Goal: Transaction & Acquisition: Purchase product/service

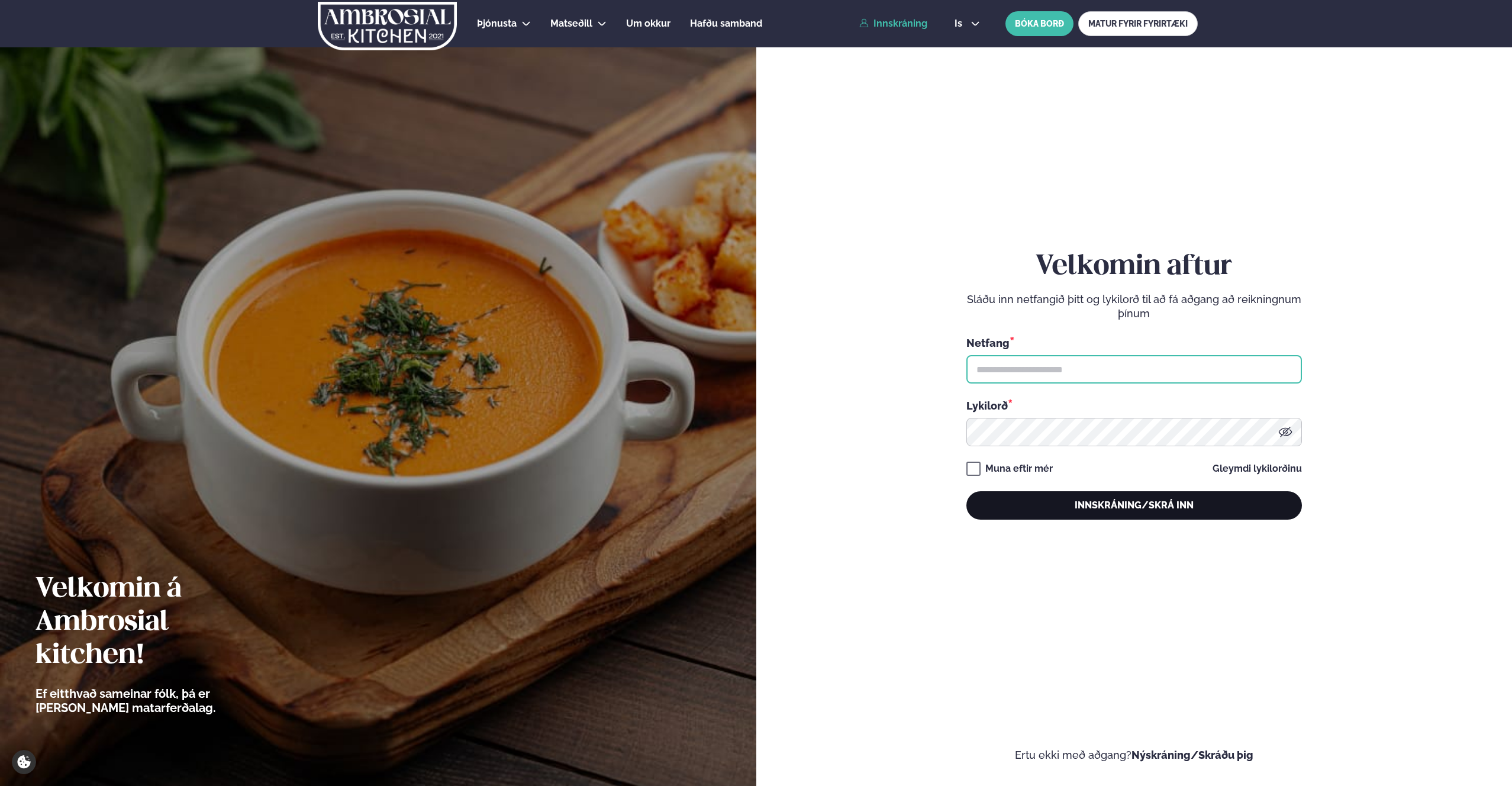
type input "**********"
click at [769, 509] on button "Innskráning/Skrá inn" at bounding box center [1134, 505] width 335 height 29
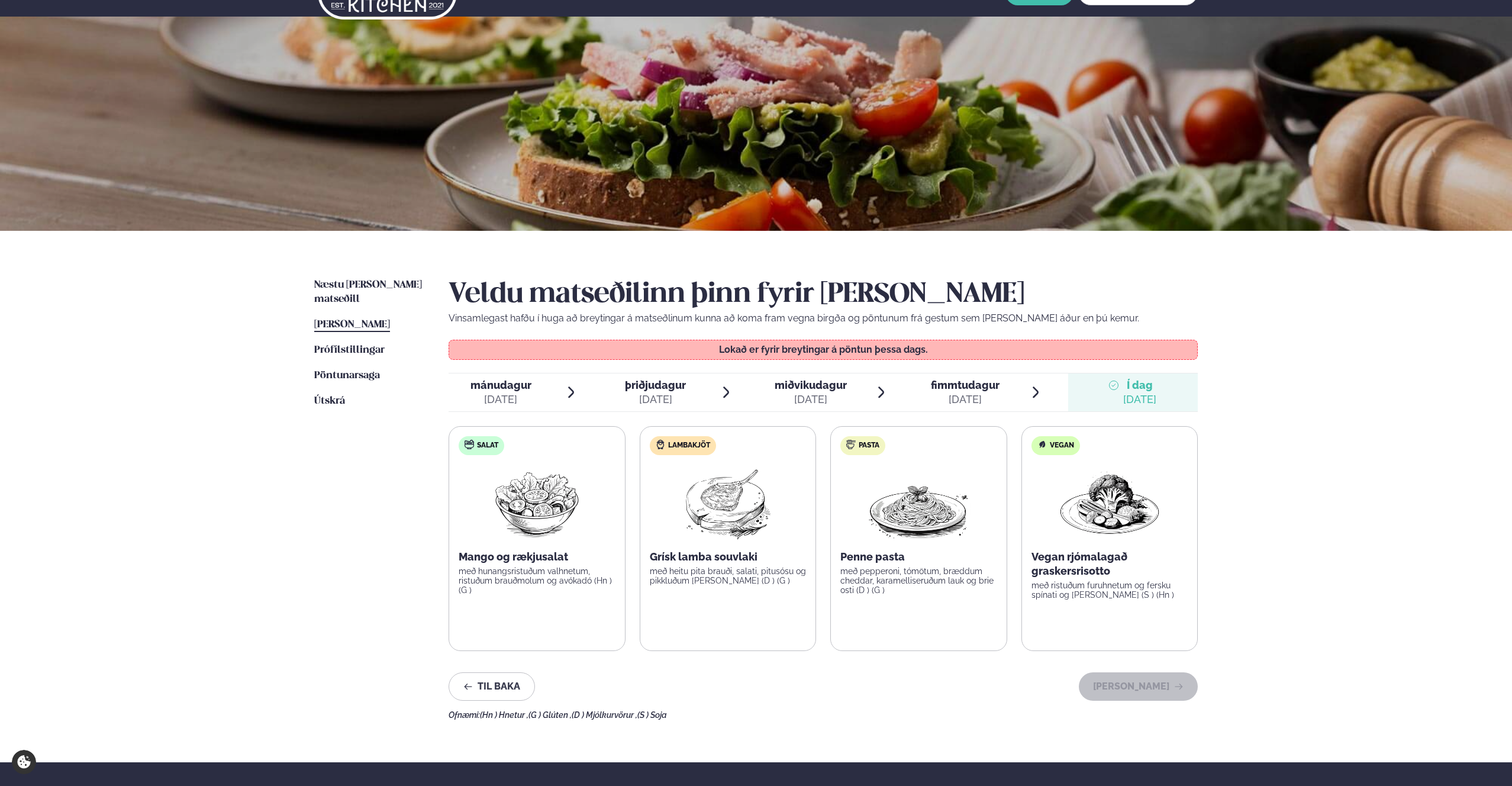
scroll to position [69, 0]
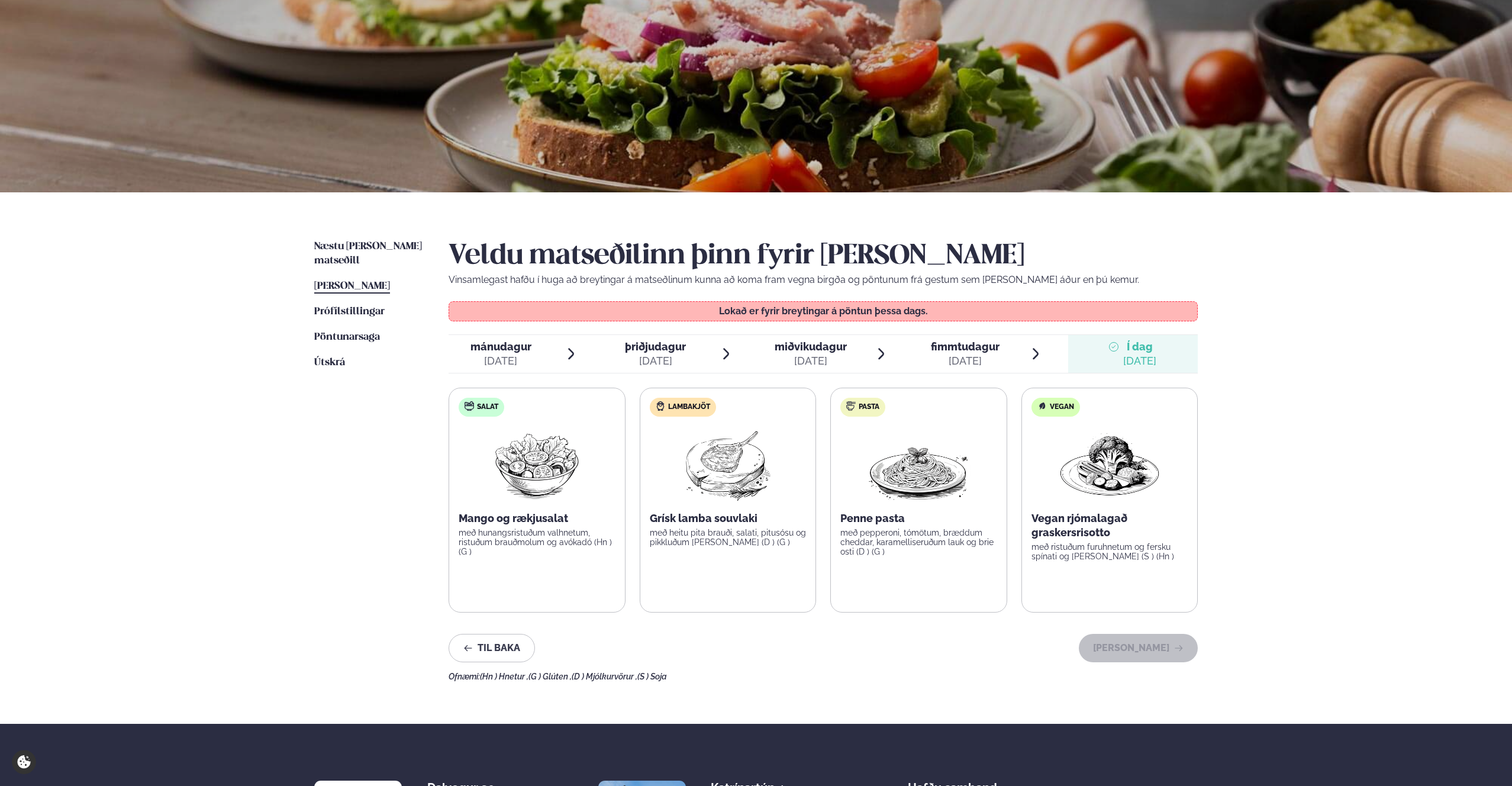
drag, startPoint x: 1039, startPoint y: 722, endPoint x: 1035, endPoint y: 716, distance: 7.2
click at [769, 722] on div "Næstu [PERSON_NAME] matseðill Næsta vika [PERSON_NAME] matseðill [PERSON_NAME] …" at bounding box center [756, 458] width 955 height 532
click at [380, 252] on link "Næstu [PERSON_NAME] matseðill Næsta vika" at bounding box center [369, 254] width 111 height 29
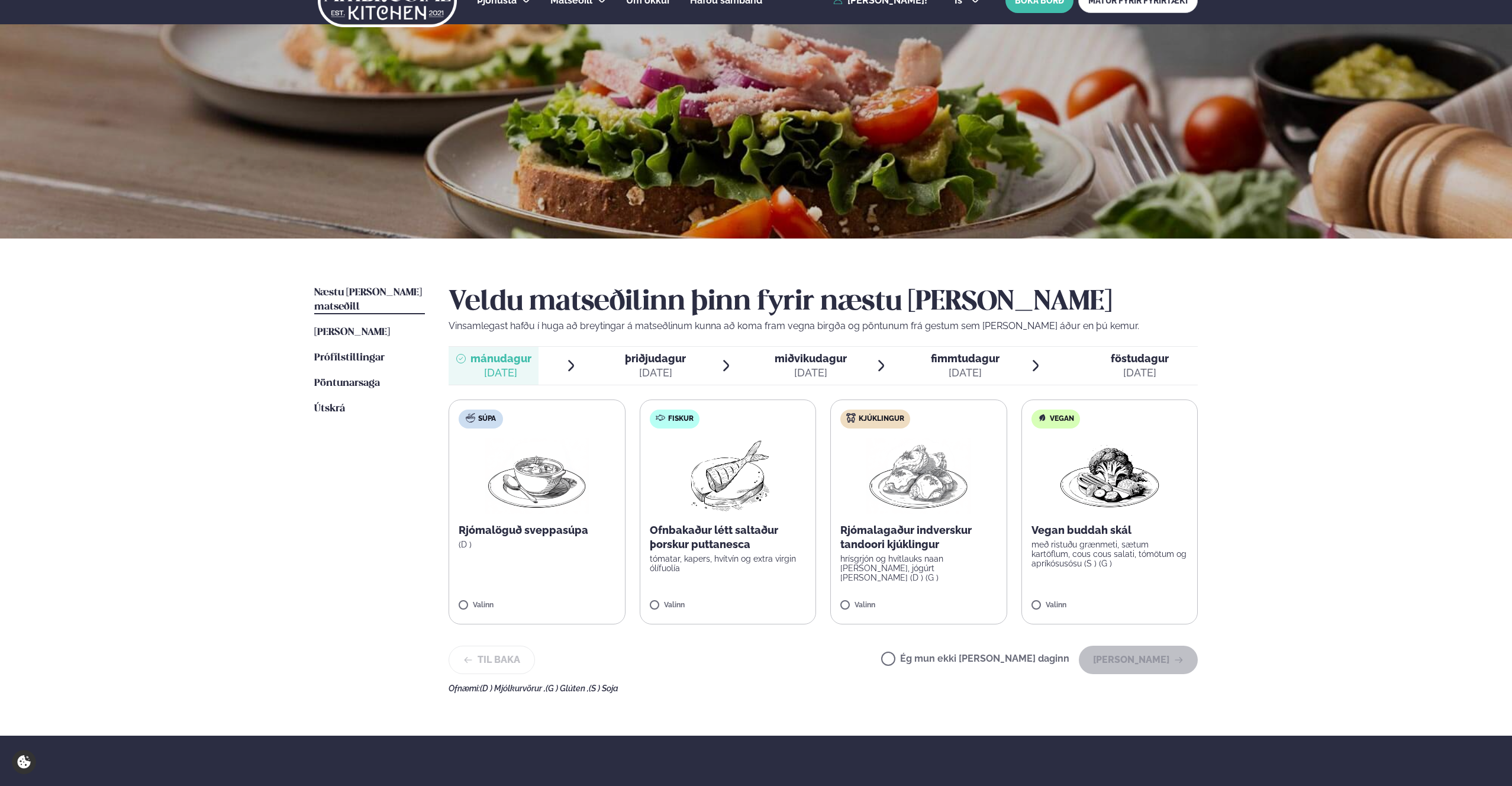
scroll to position [27, 0]
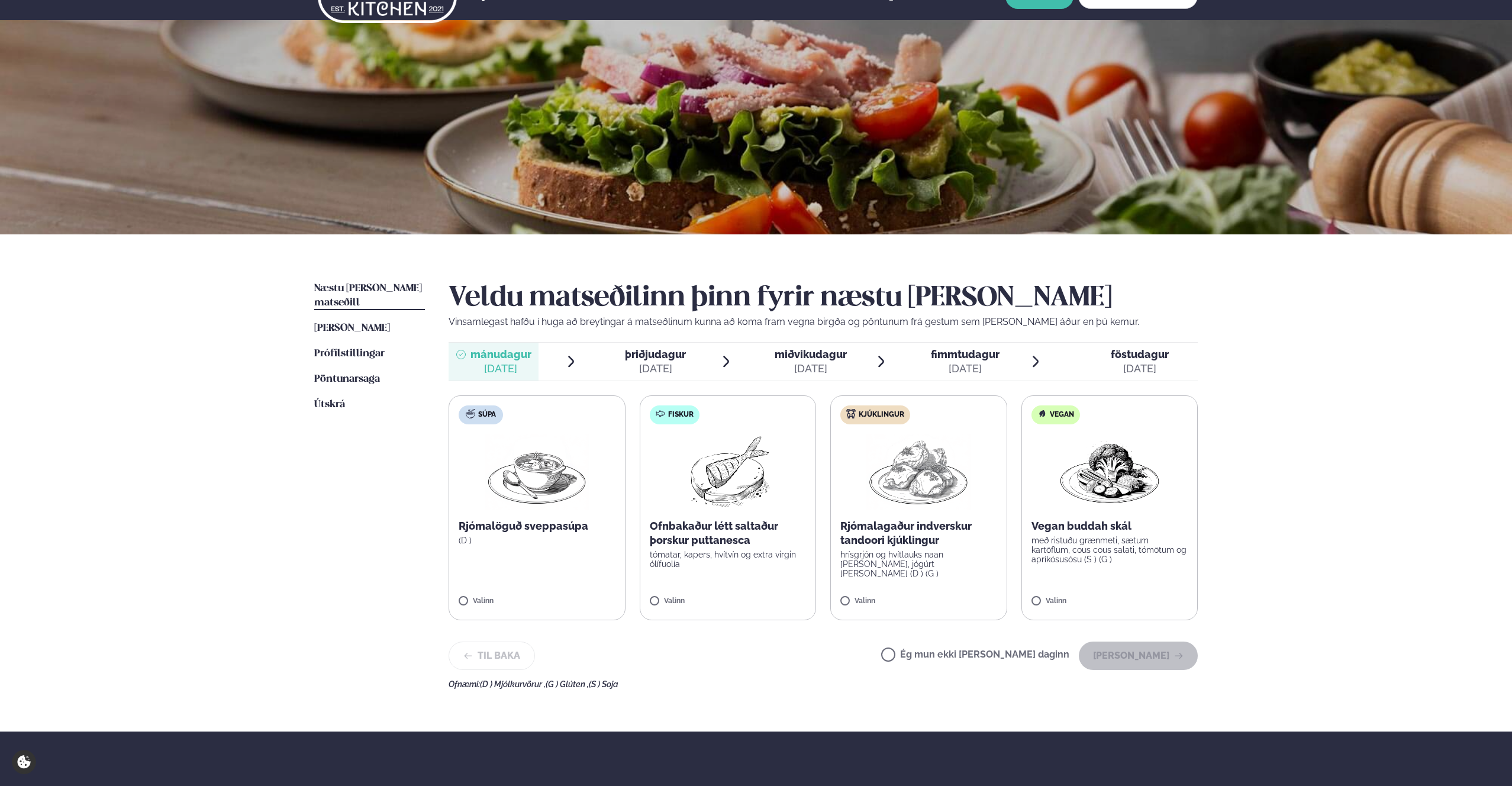
click at [677, 371] on div "[DATE]" at bounding box center [655, 369] width 61 height 14
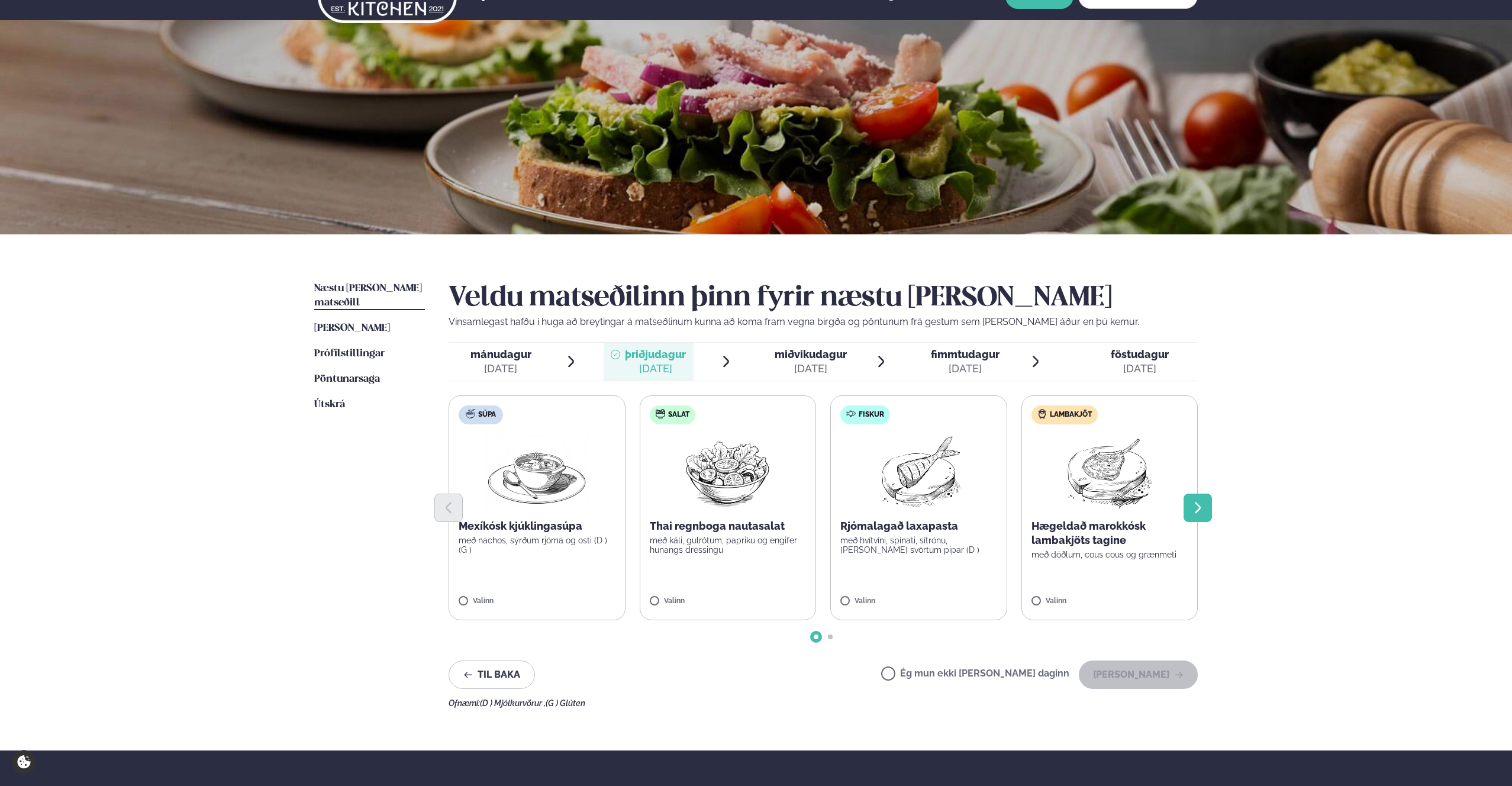
click at [769, 509] on icon "Next slide" at bounding box center [1197, 508] width 14 height 14
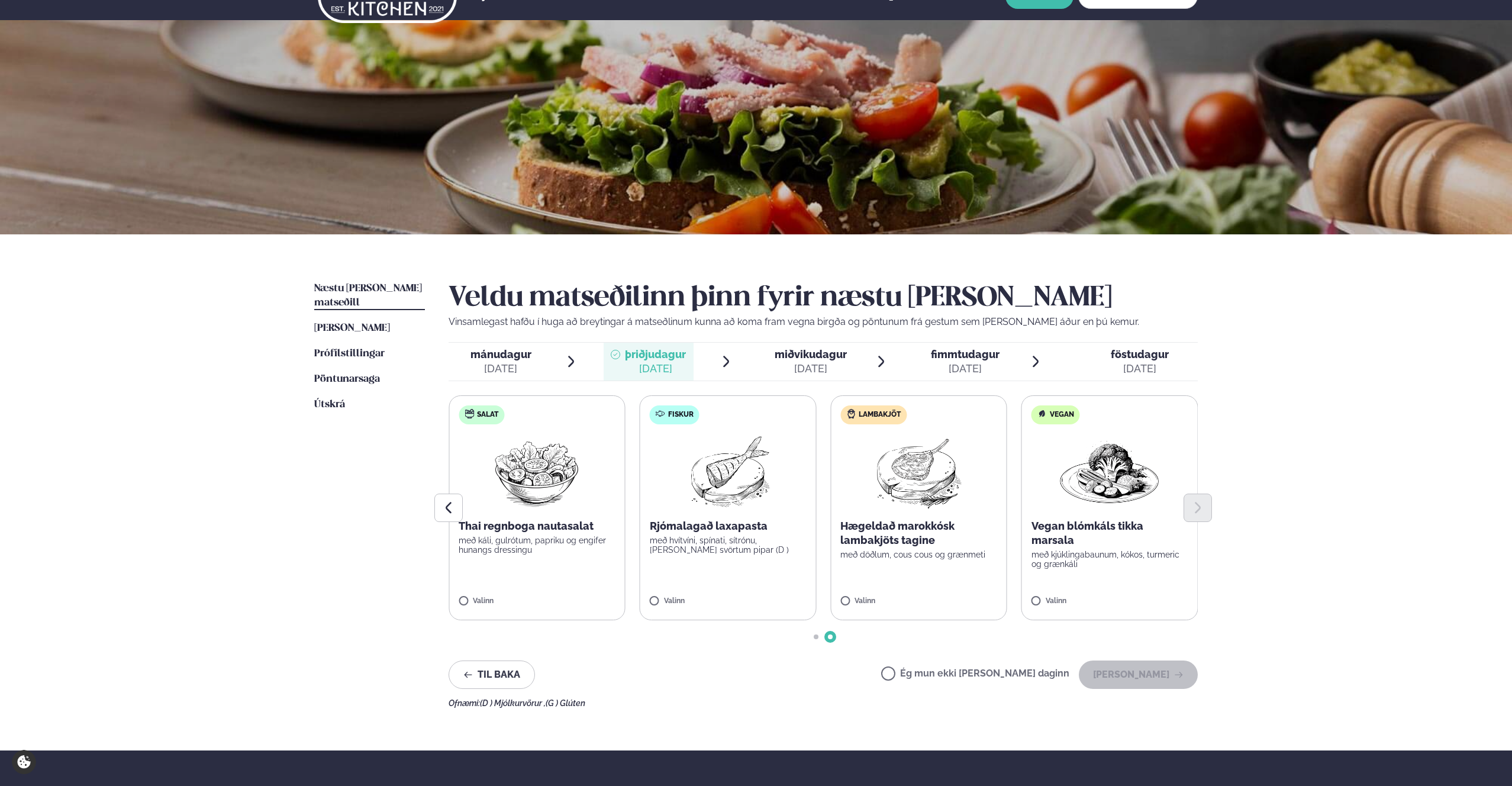
drag, startPoint x: 440, startPoint y: 510, endPoint x: 524, endPoint y: 419, distance: 123.8
click at [436, 510] on button "Previous slide" at bounding box center [449, 508] width 29 height 29
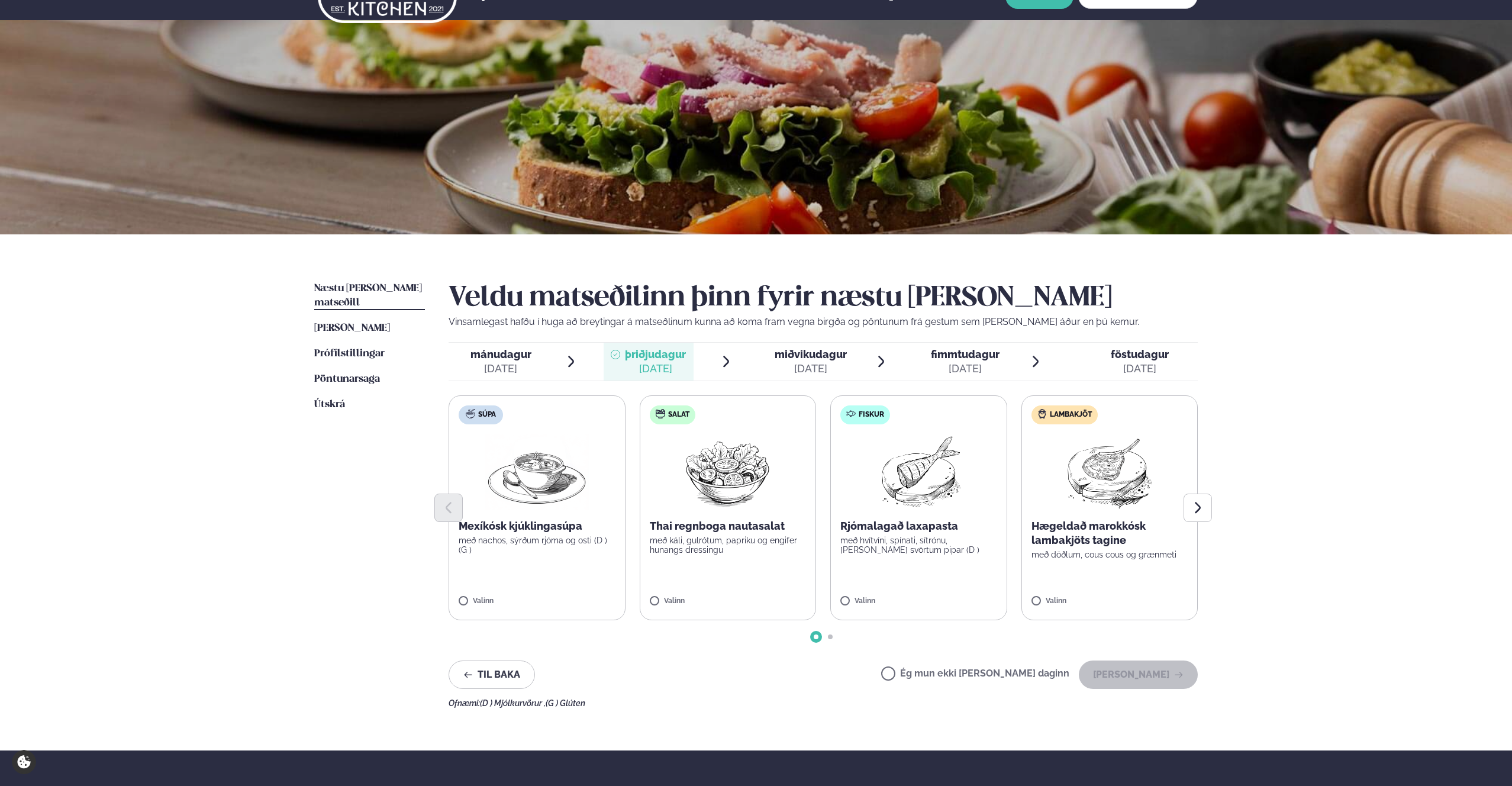
click at [769, 342] on div "mánudagur mán. [DATE] þriðjudagur þri. [DATE] miðvikudagur mið. [DATE] fimmtuda…" at bounding box center [823, 361] width 749 height 39
click at [769, 358] on span "fimmtudagur" at bounding box center [965, 354] width 69 height 12
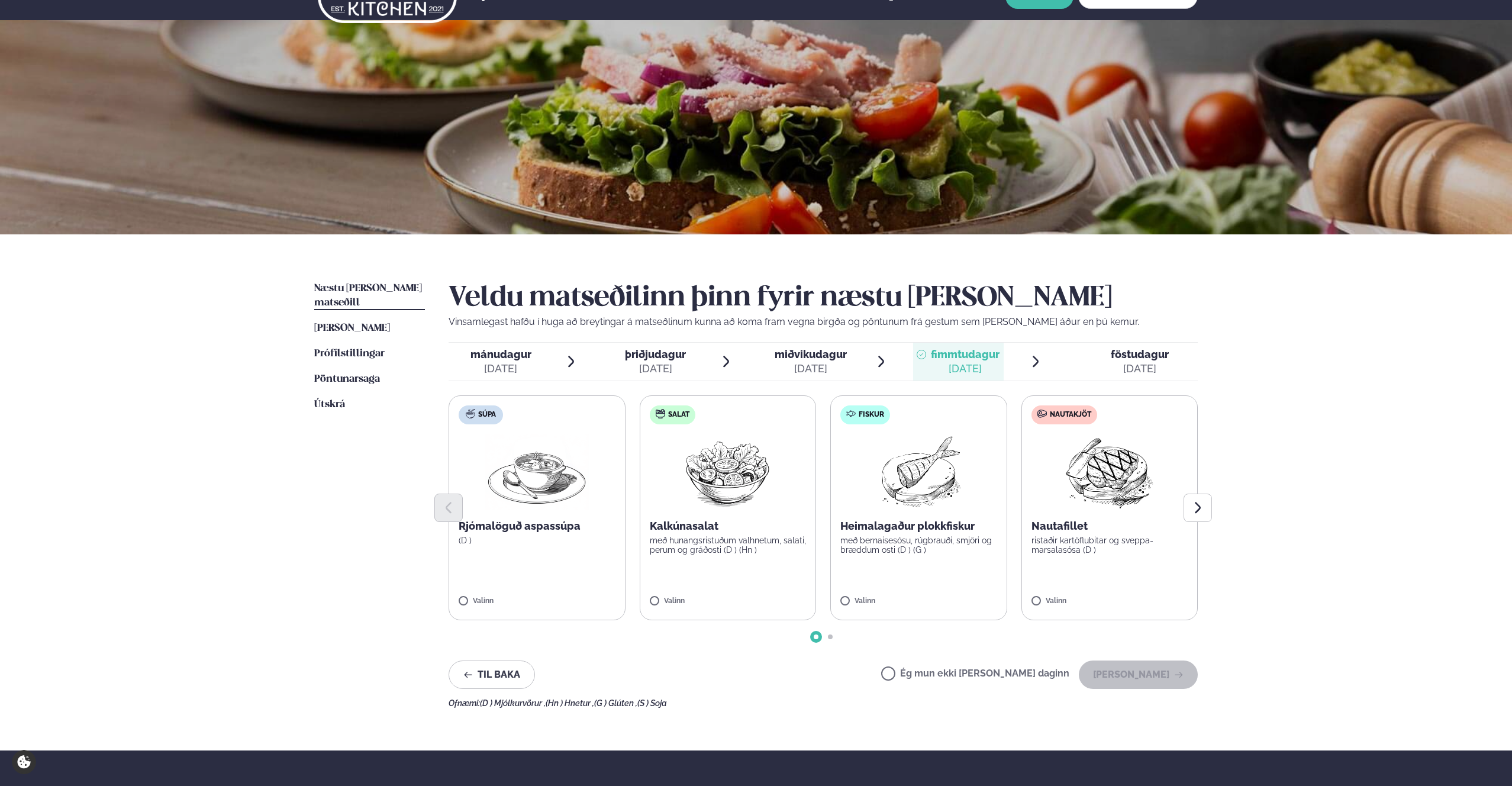
click at [684, 362] on div "[DATE]" at bounding box center [655, 369] width 61 height 14
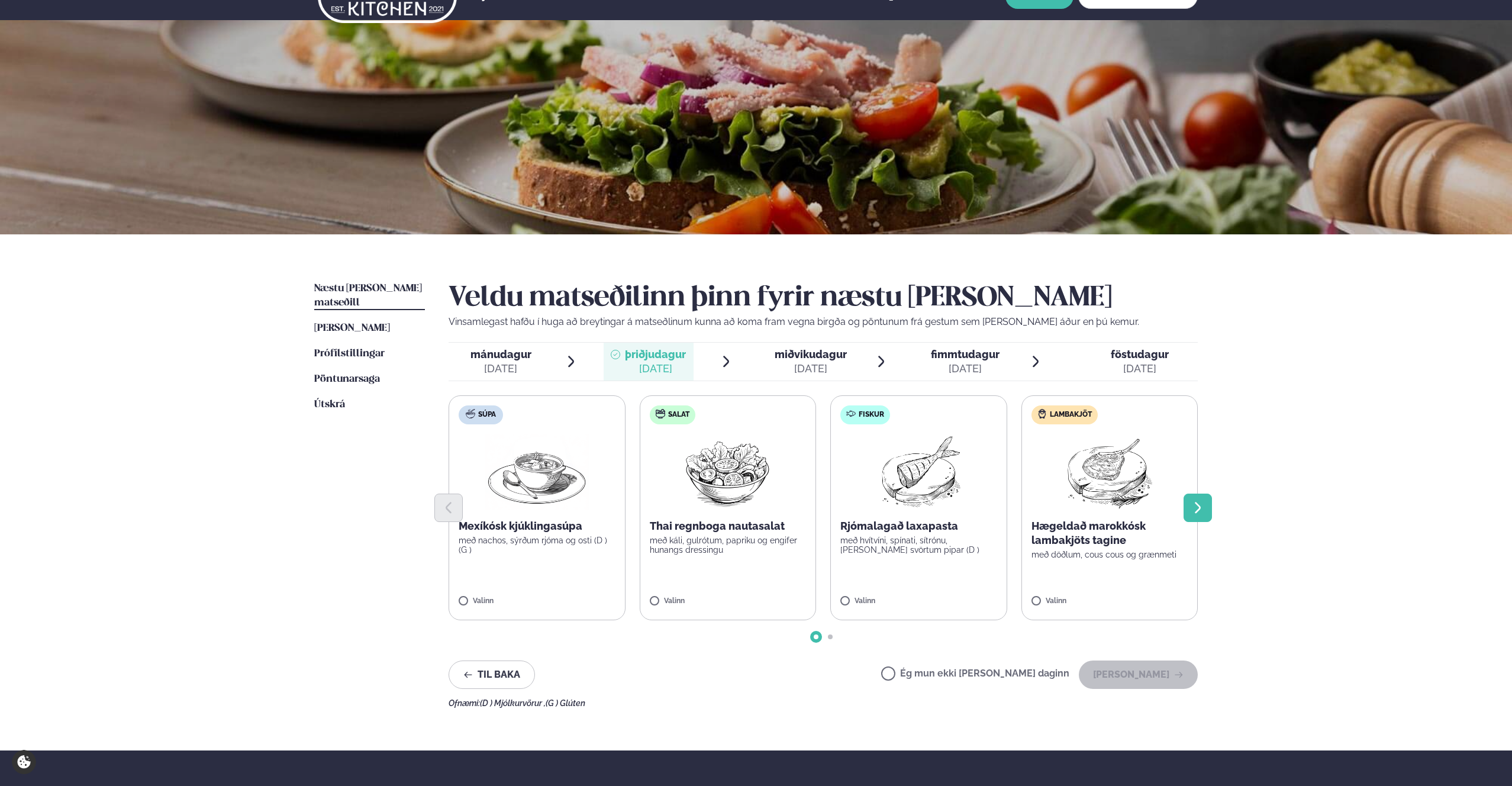
click at [769, 503] on icon "Next slide" at bounding box center [1197, 508] width 14 height 14
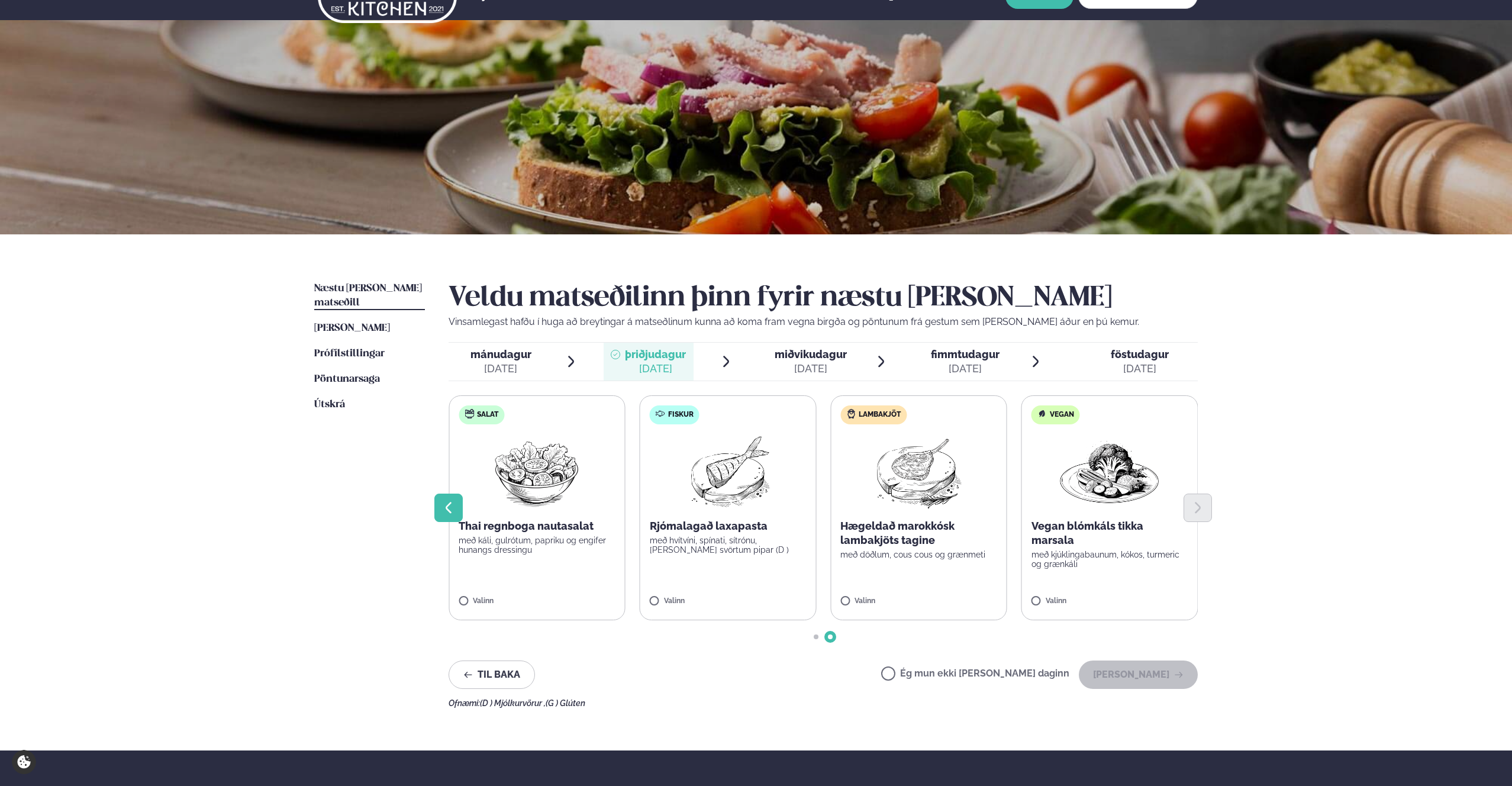
click at [452, 505] on icon "Previous slide" at bounding box center [449, 508] width 14 height 14
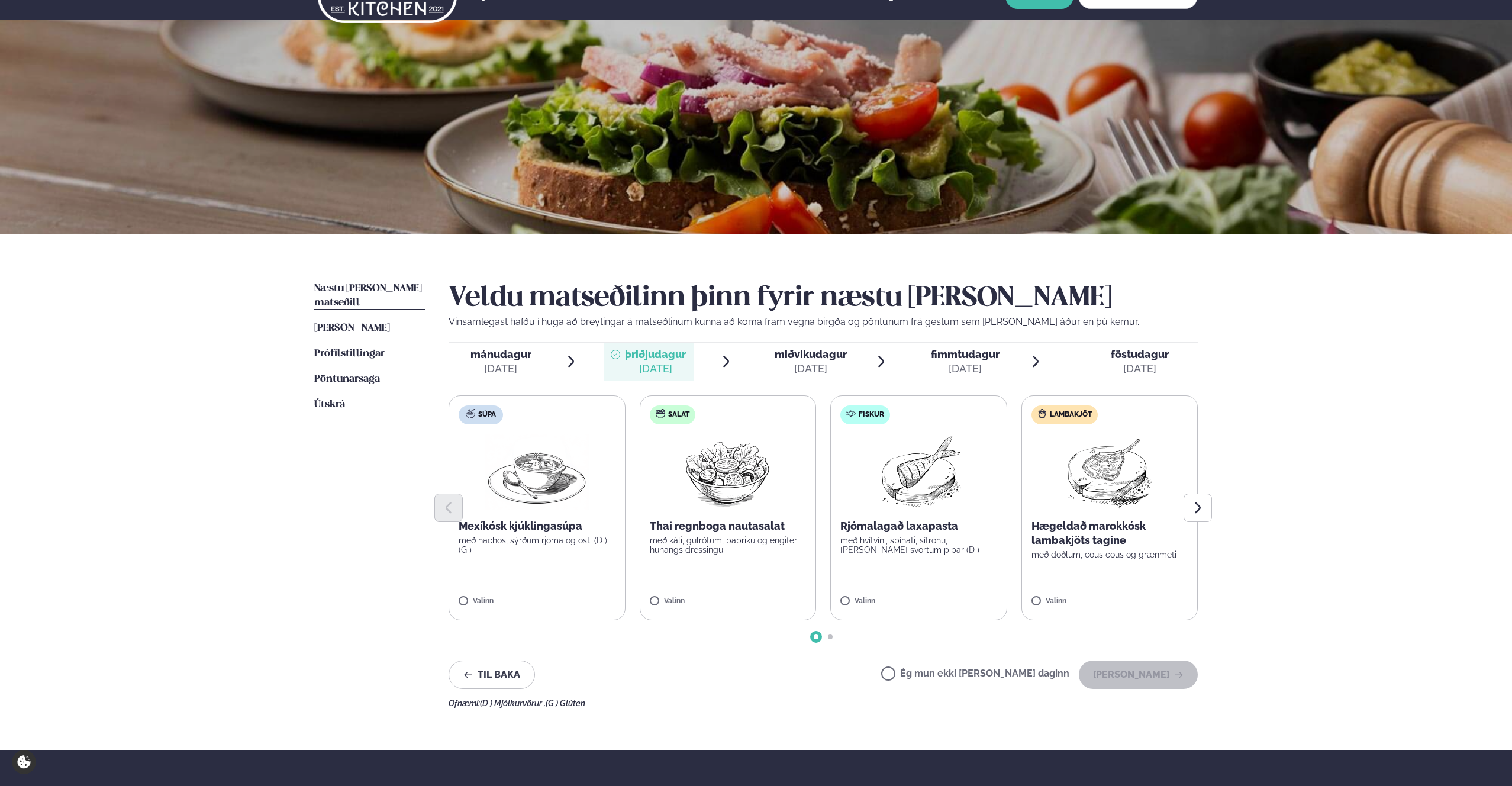
click at [769, 356] on span "fimmtudagur" at bounding box center [965, 354] width 69 height 12
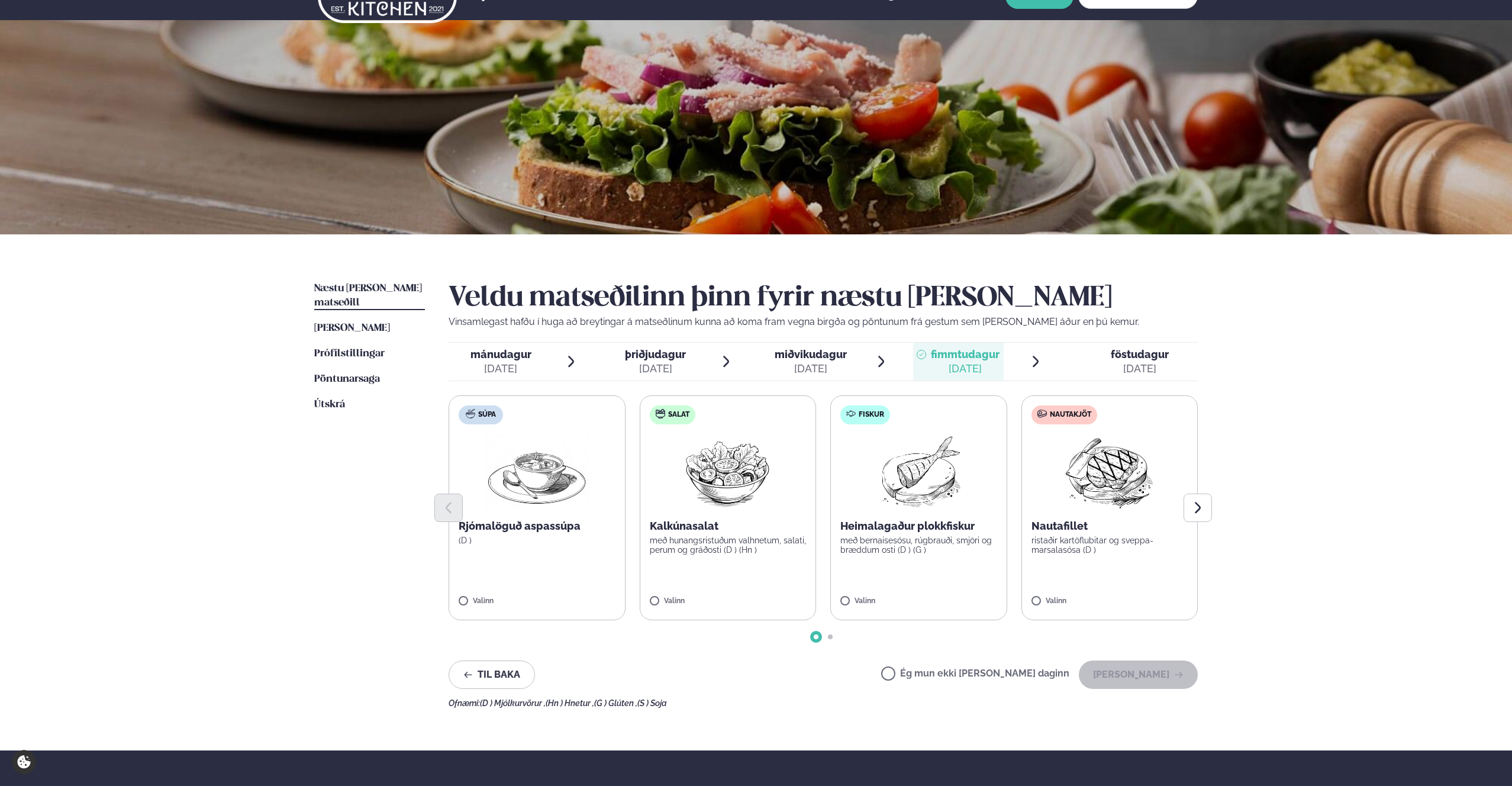
drag, startPoint x: 412, startPoint y: 577, endPoint x: 624, endPoint y: 523, distance: 218.8
click at [412, 577] on ul "Næstu [PERSON_NAME] matseðill Næsta vika [PERSON_NAME] matseðill [PERSON_NAME] …" at bounding box center [369, 495] width 111 height 426
click at [660, 365] on div "[DATE]" at bounding box center [655, 369] width 61 height 14
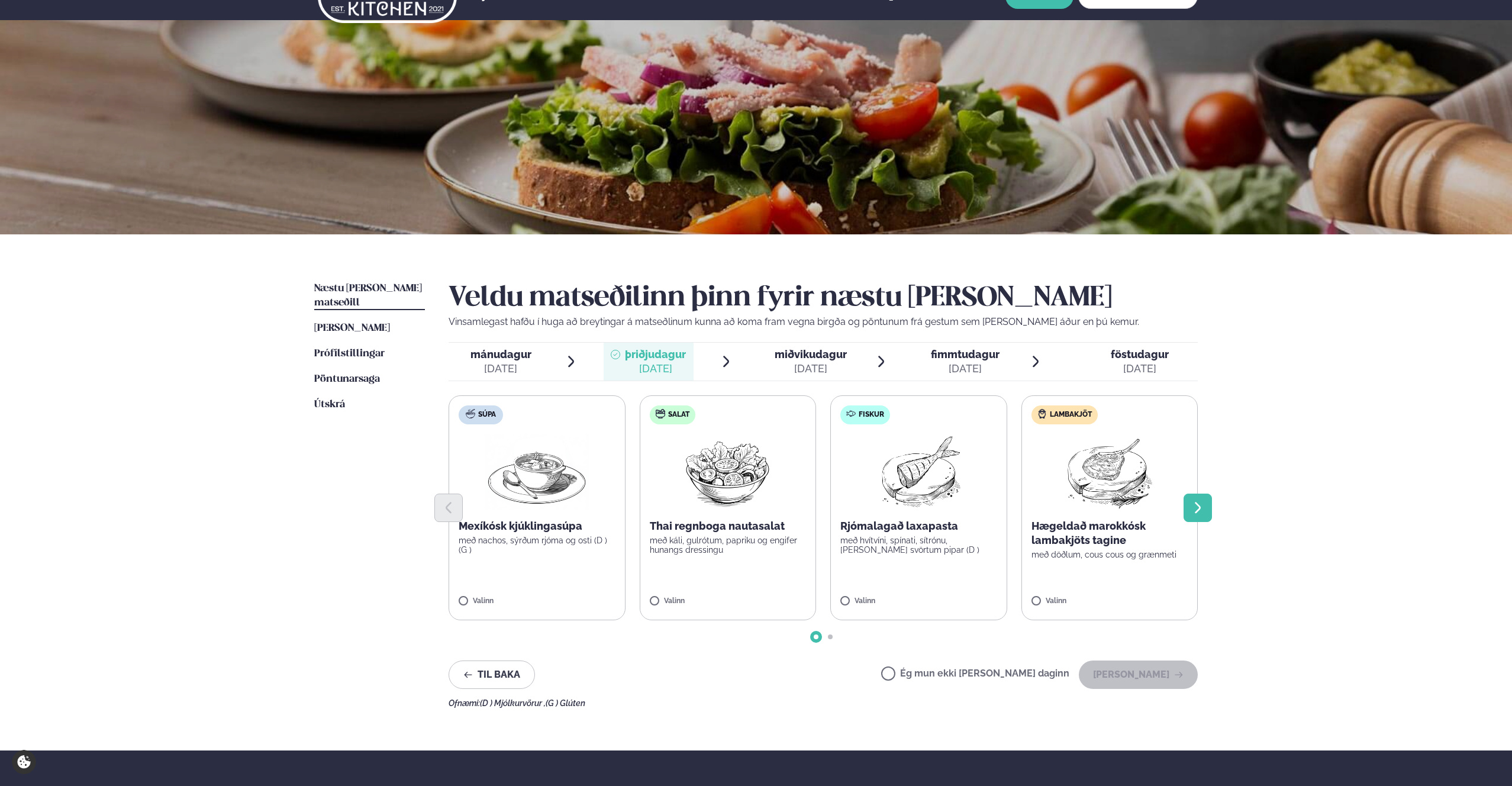
click at [769, 508] on icon "Next slide" at bounding box center [1197, 508] width 14 height 14
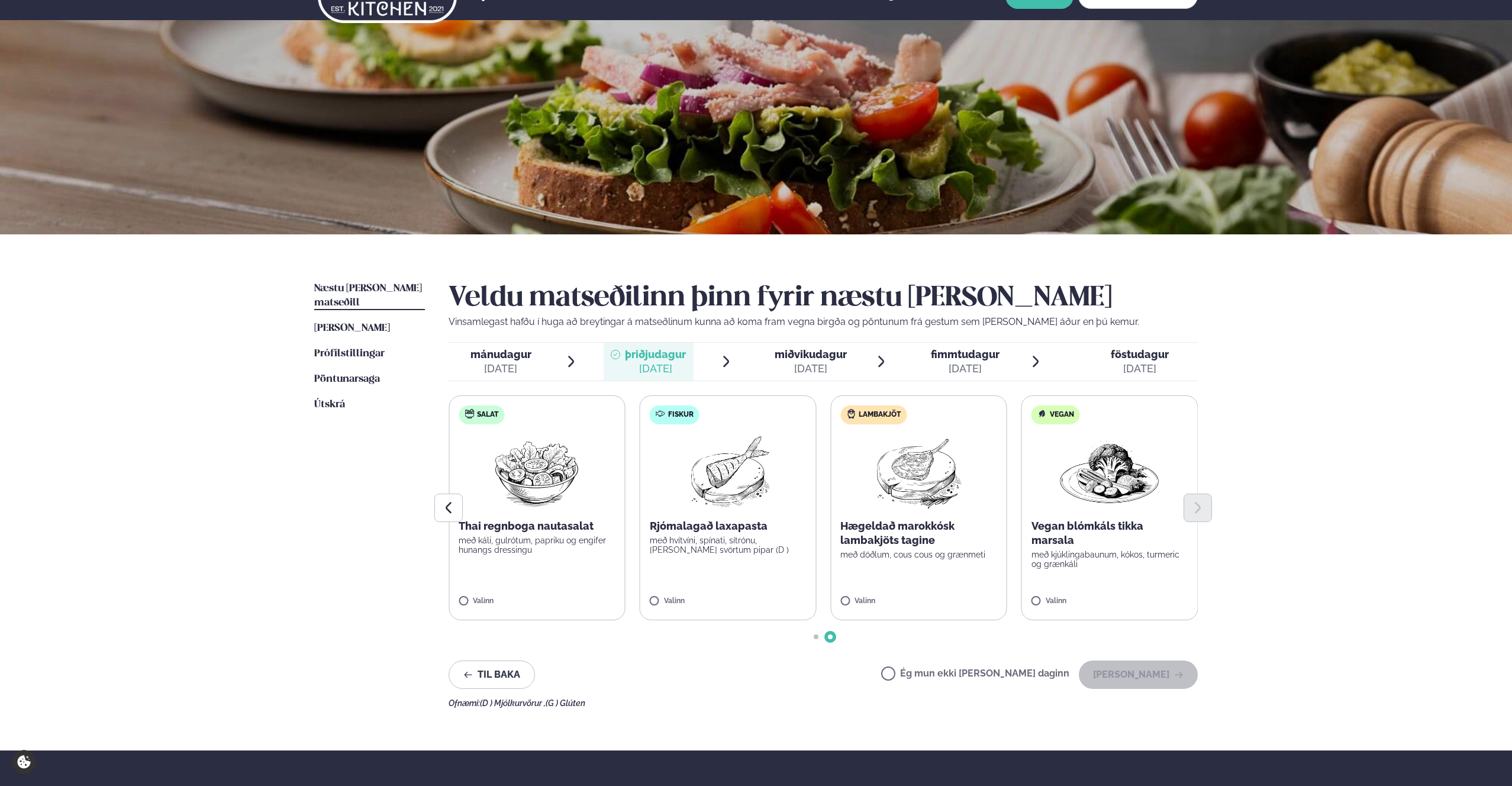
click at [769, 369] on div "[DATE]" at bounding box center [965, 369] width 69 height 14
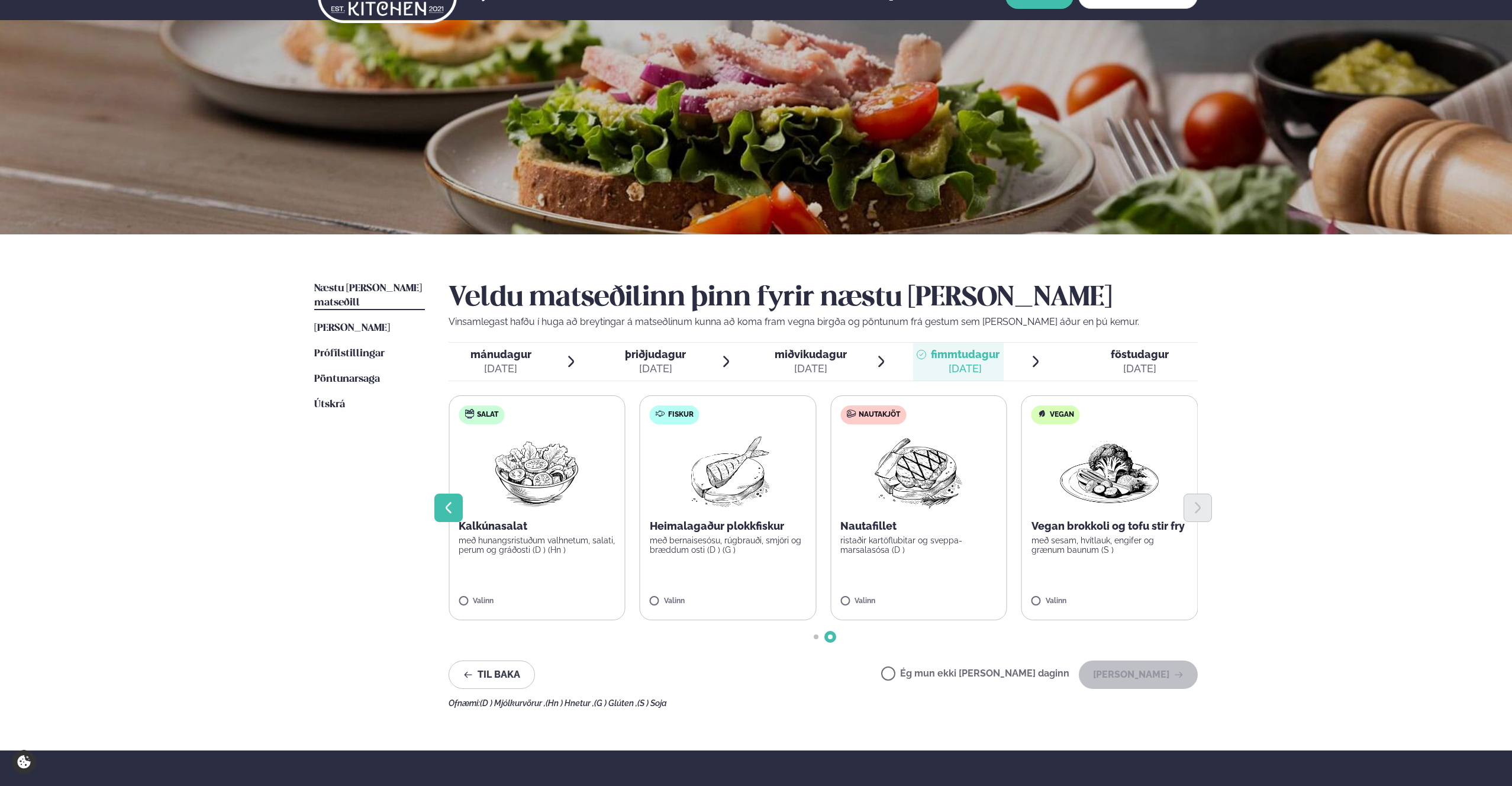
click at [455, 503] on icon "Previous slide" at bounding box center [449, 508] width 14 height 14
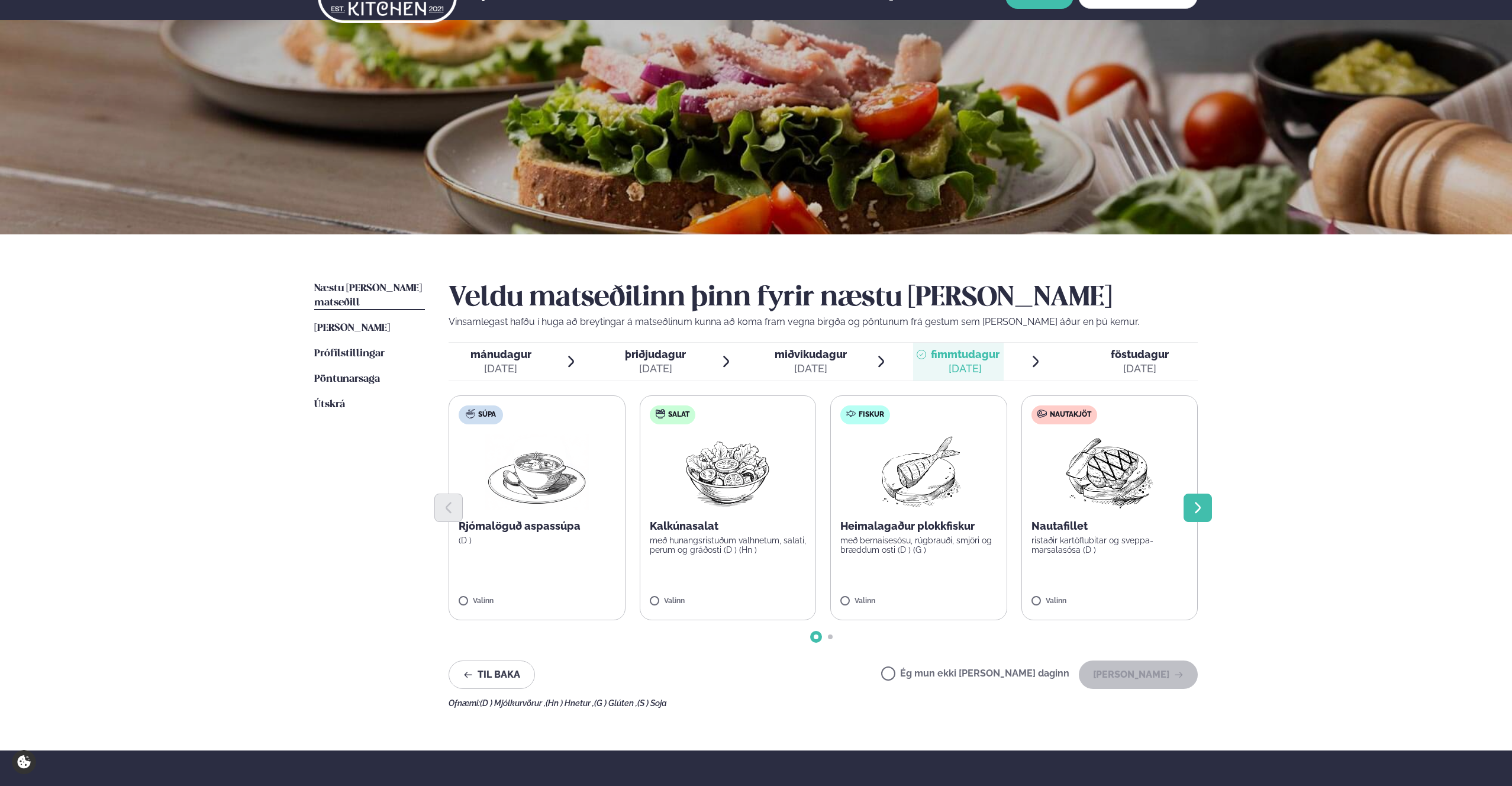
click at [769, 512] on icon "Next slide" at bounding box center [1197, 508] width 14 height 14
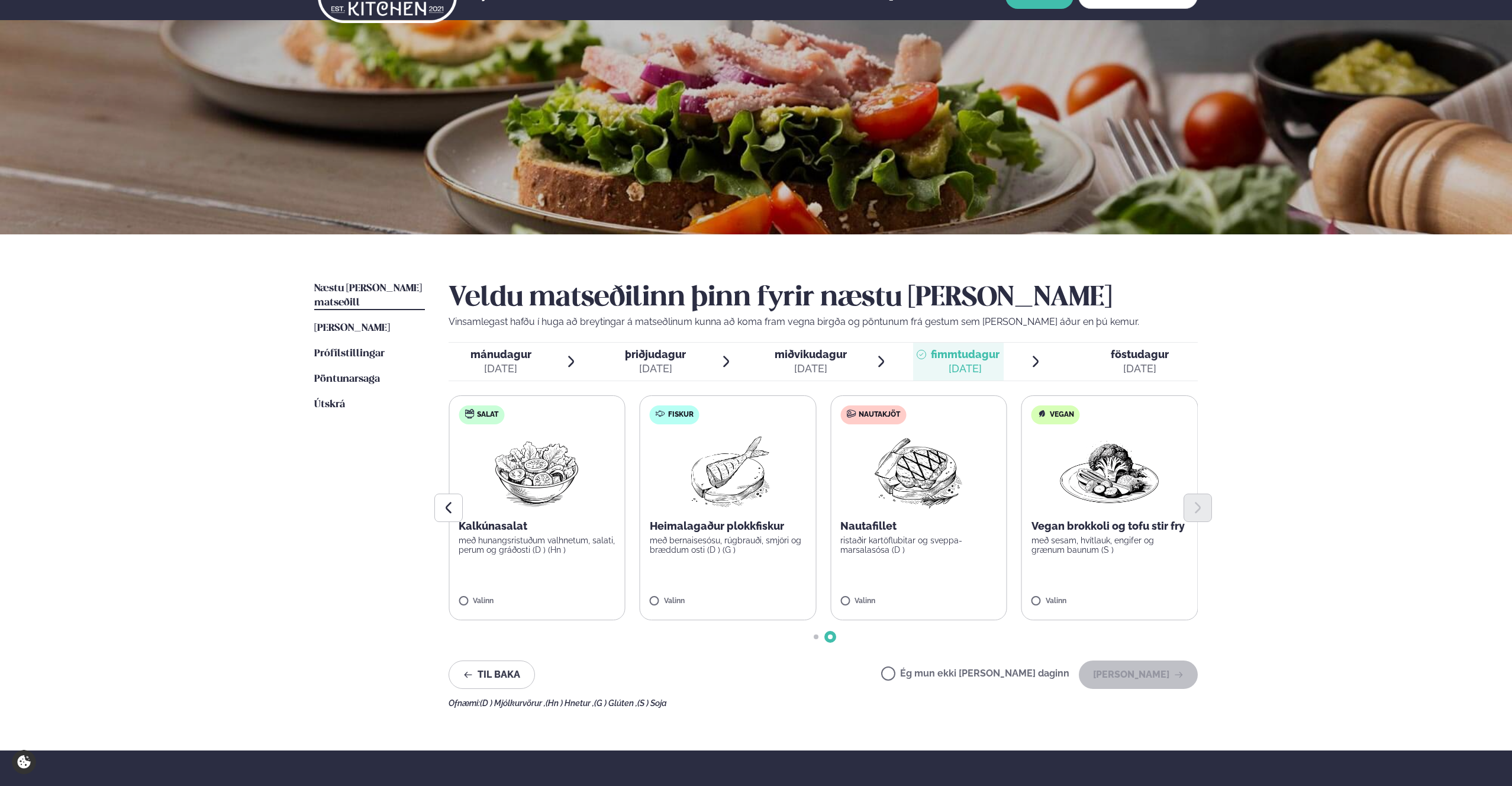
click at [653, 356] on span "þriðjudagur" at bounding box center [655, 354] width 61 height 12
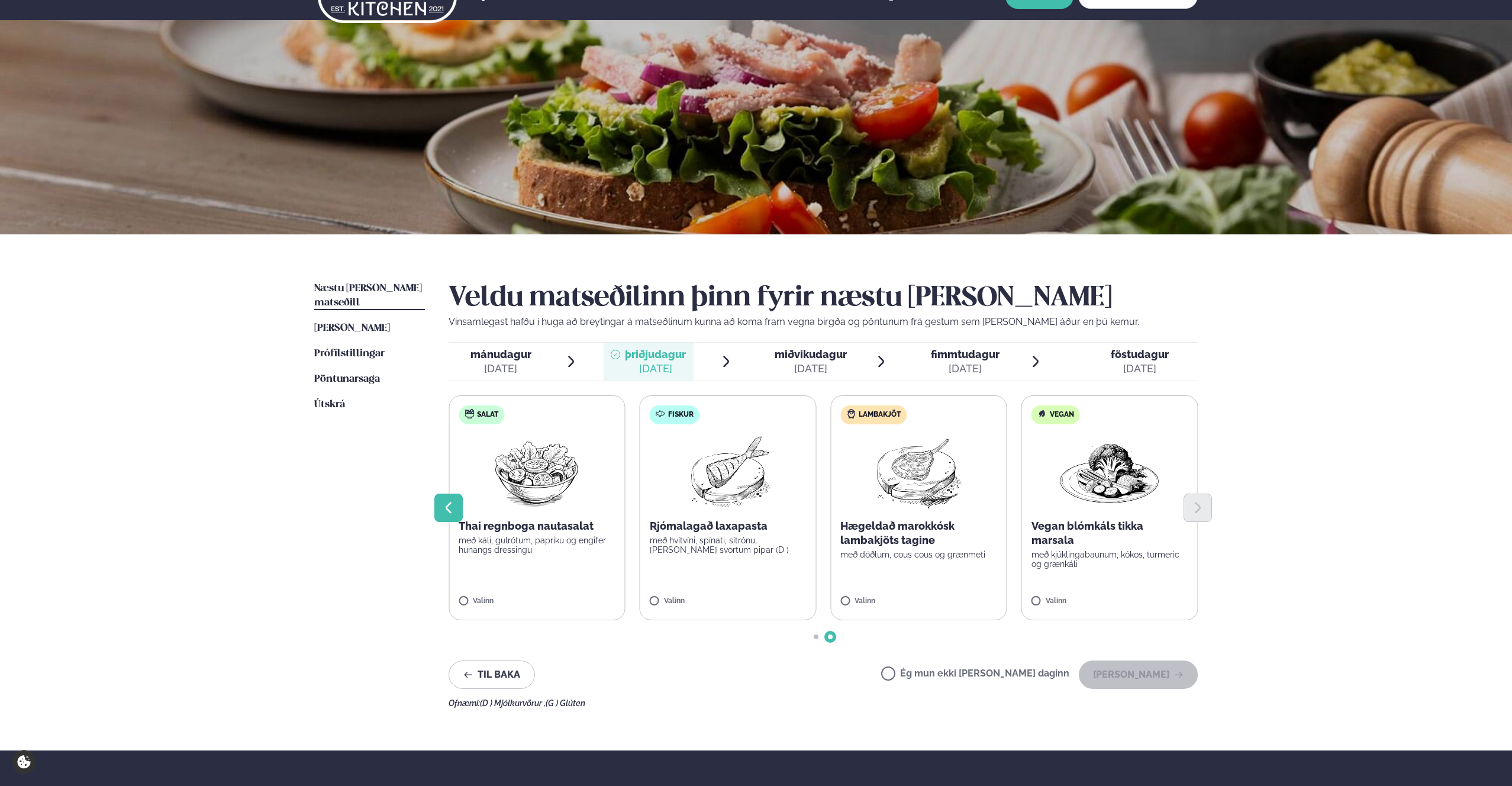
click at [449, 501] on icon "Previous slide" at bounding box center [449, 508] width 14 height 14
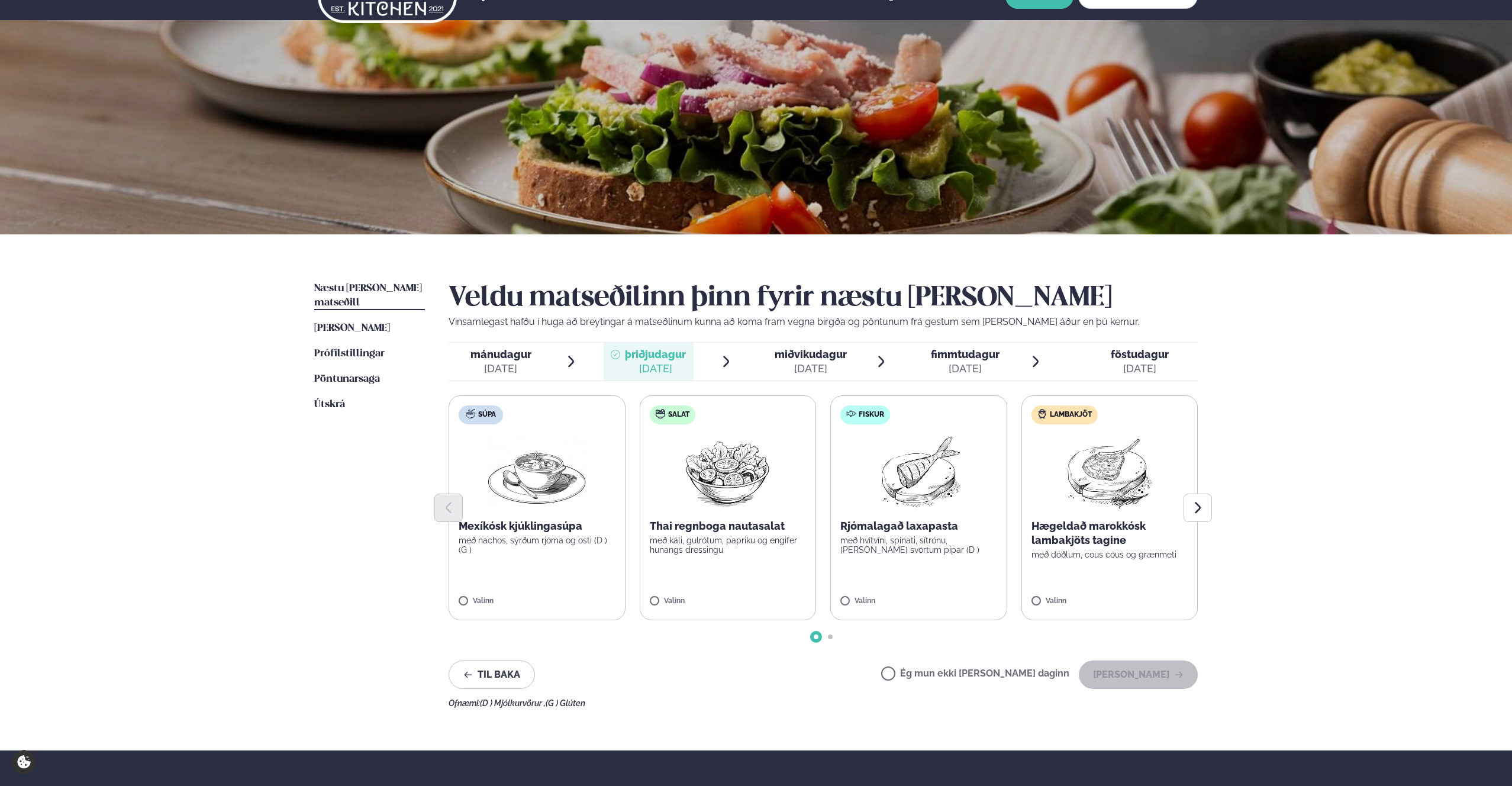
click at [325, 556] on ul "Næstu [PERSON_NAME] matseðill Næsta vika [PERSON_NAME] matseðill [PERSON_NAME] …" at bounding box center [369, 495] width 111 height 426
click at [527, 485] on img at bounding box center [537, 472] width 104 height 76
click at [769, 675] on button "[PERSON_NAME]" at bounding box center [1138, 675] width 119 height 29
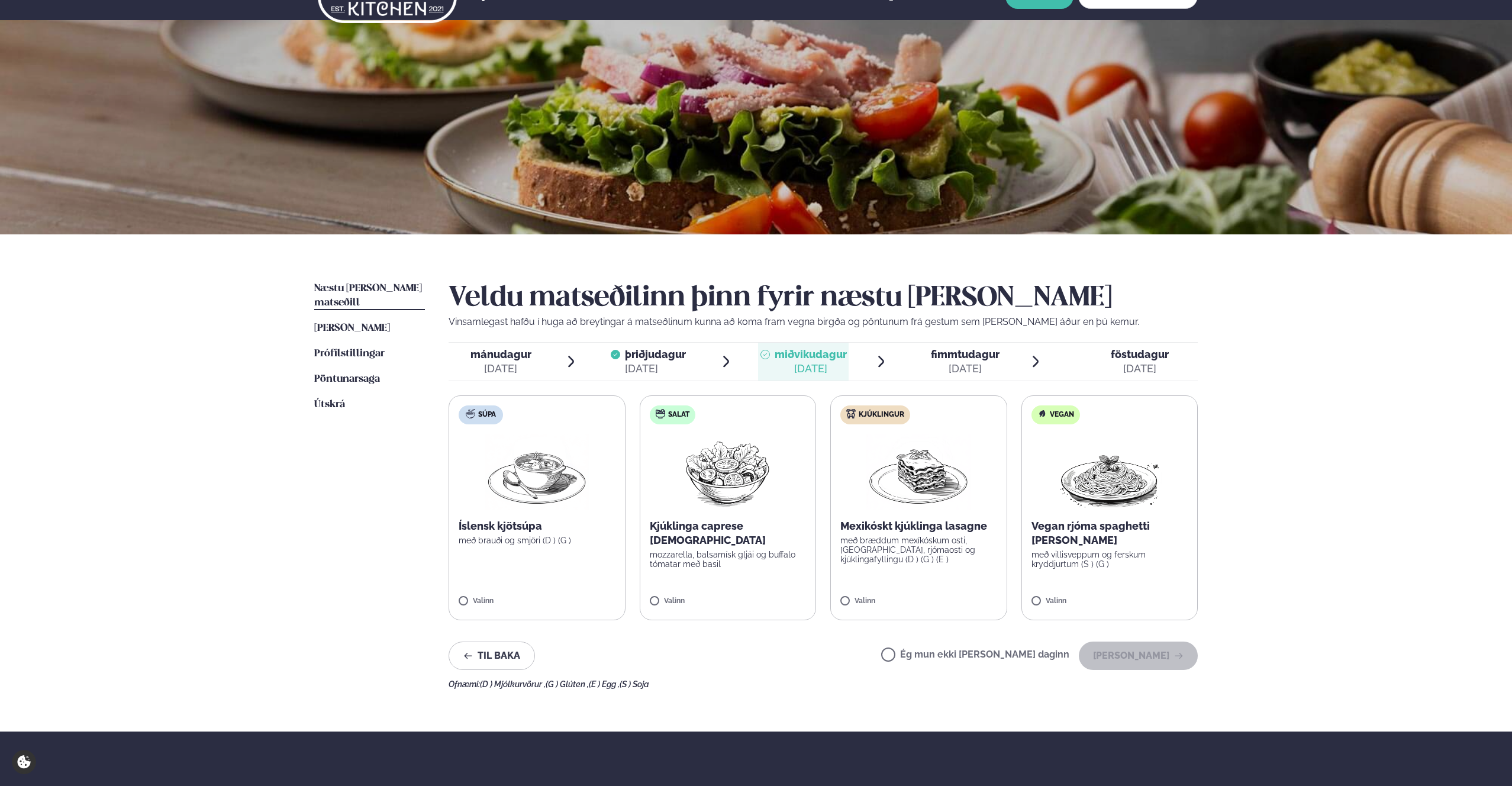
click at [769, 357] on span "fimmtudagur" at bounding box center [965, 354] width 69 height 12
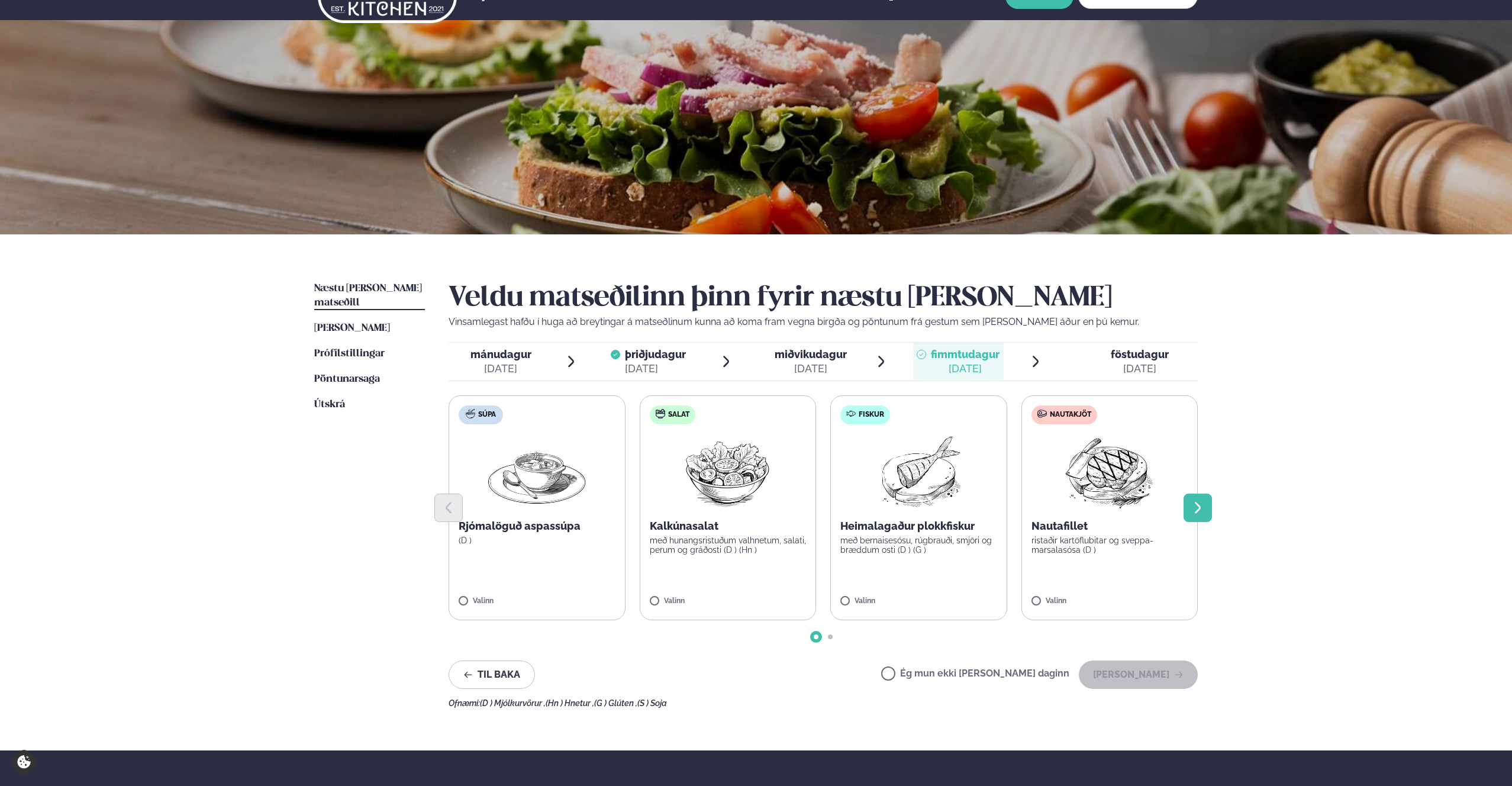
click at [769, 508] on button "Next slide" at bounding box center [1197, 508] width 29 height 29
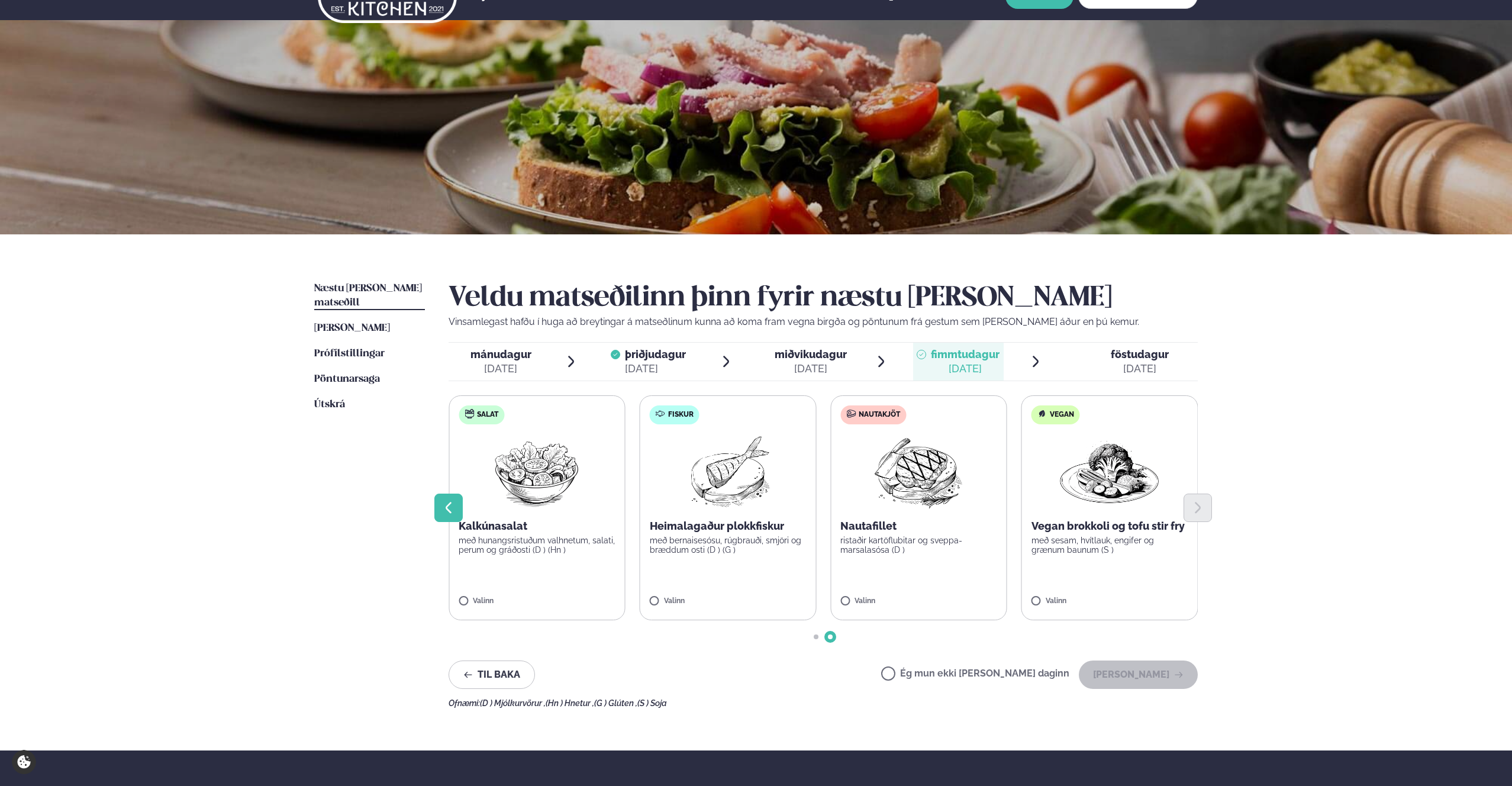
click at [452, 506] on icon "Previous slide" at bounding box center [449, 508] width 14 height 14
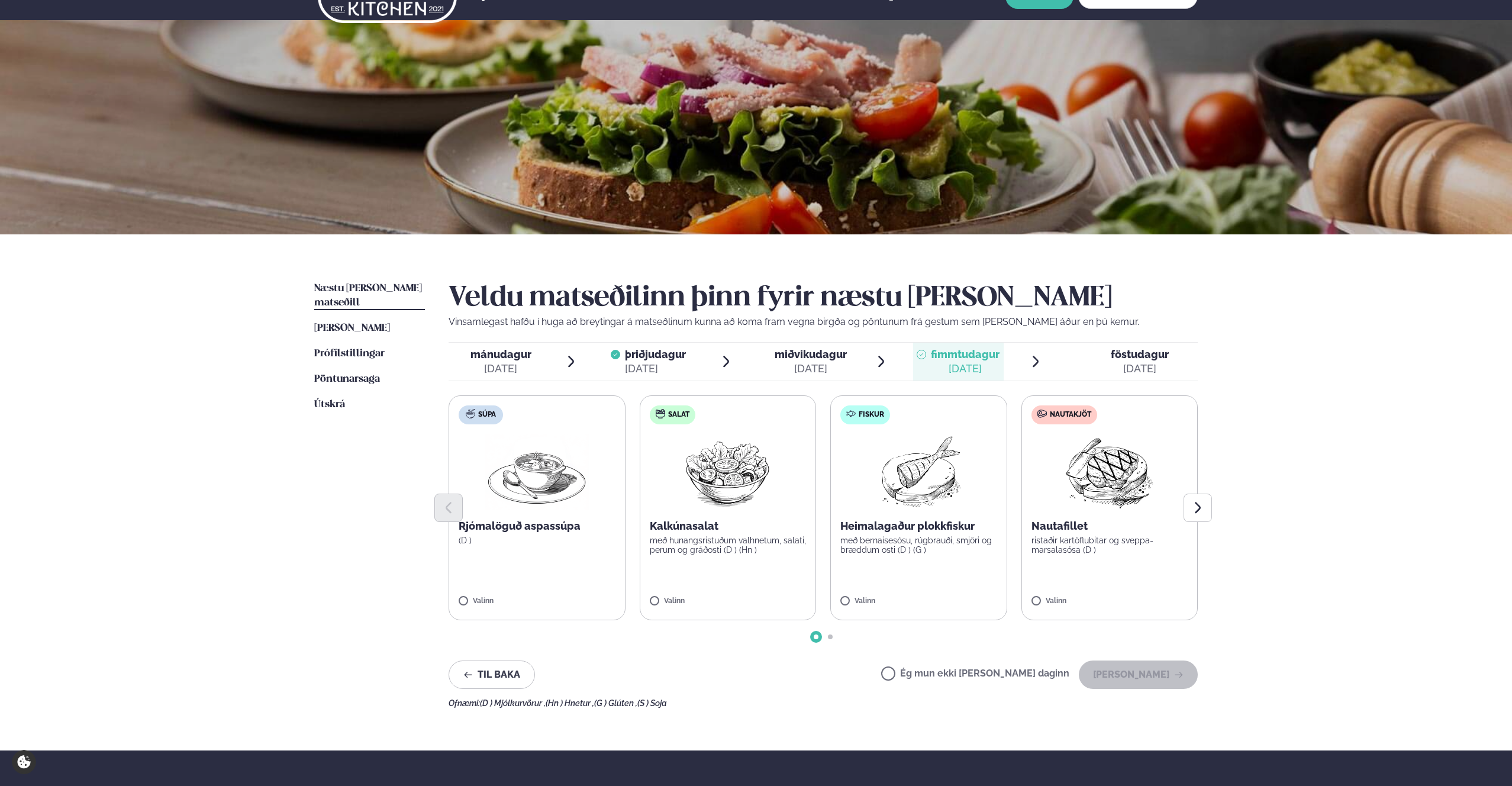
click at [769, 675] on label "Ég mun ekki [PERSON_NAME] daginn" at bounding box center [975, 675] width 188 height 12
click at [769, 676] on button "[PERSON_NAME]" at bounding box center [1138, 675] width 119 height 29
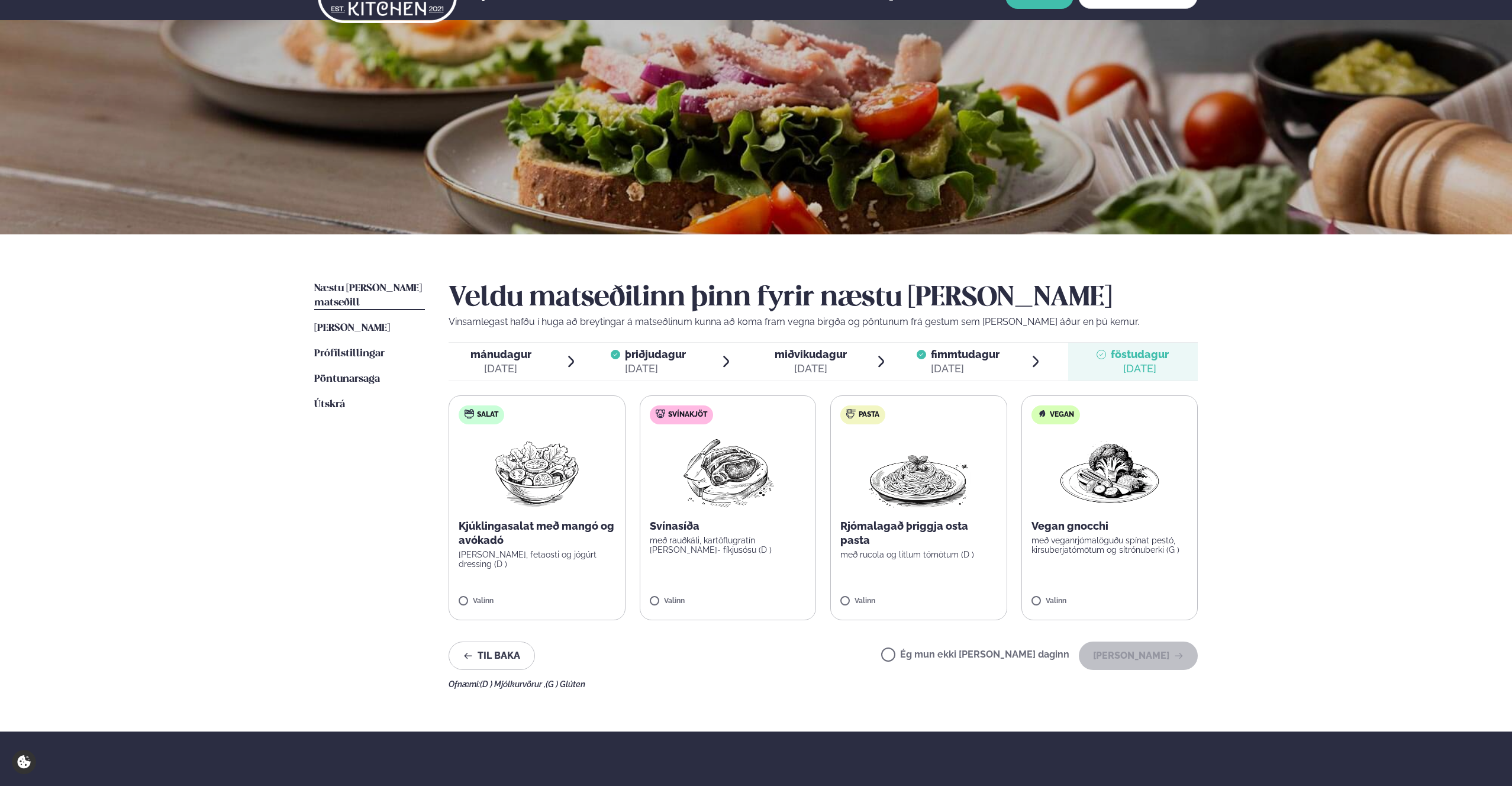
click at [769, 656] on label "Ég mun ekki [PERSON_NAME] daginn" at bounding box center [975, 655] width 188 height 12
click at [769, 368] on div "[DATE]" at bounding box center [810, 369] width 72 height 14
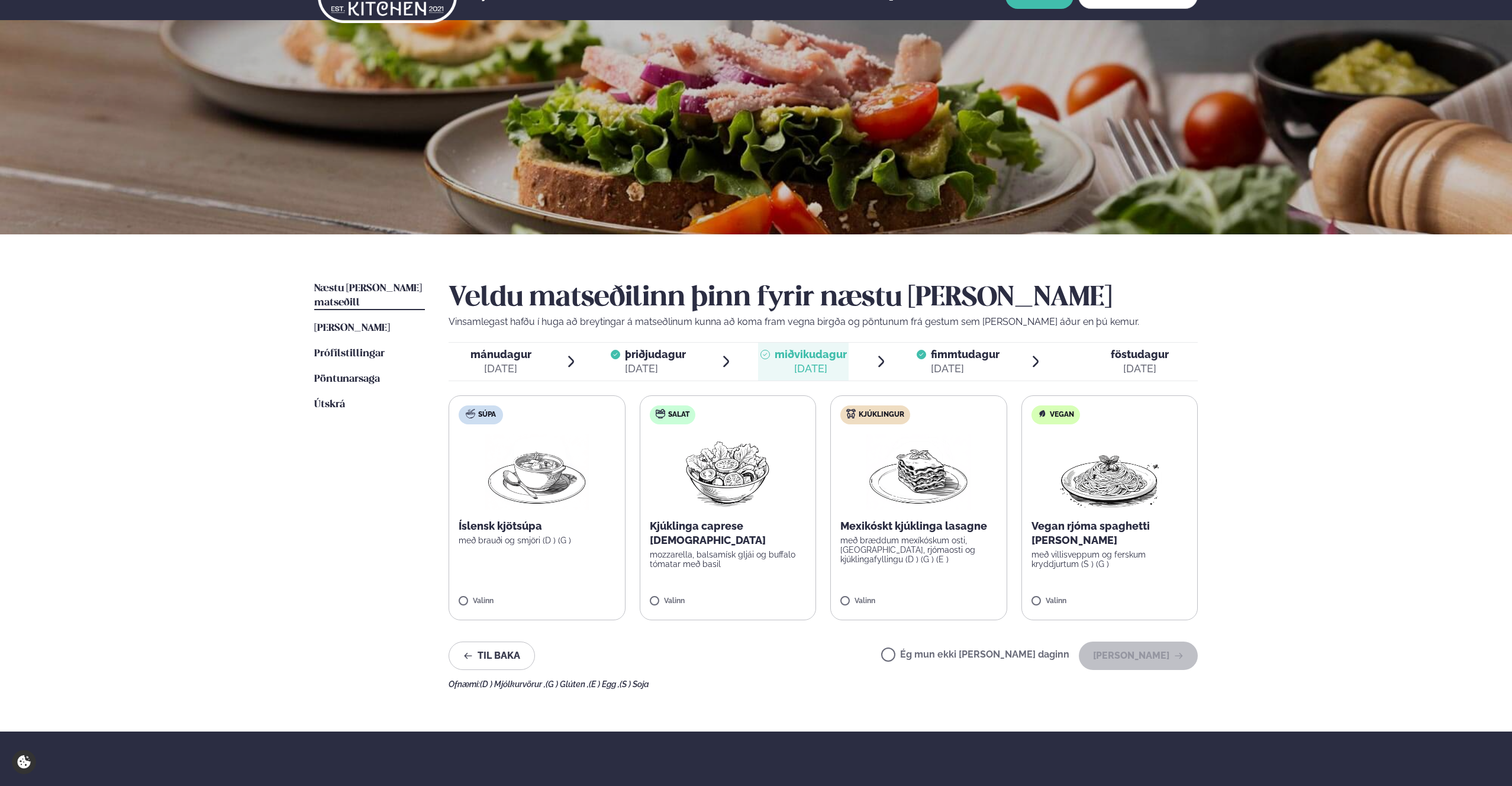
drag, startPoint x: 972, startPoint y: 665, endPoint x: 965, endPoint y: 657, distance: 10.6
click at [769, 665] on div "Ég mun ekki [PERSON_NAME] daginn [PERSON_NAME]" at bounding box center [1040, 656] width 317 height 29
click at [769, 664] on div "Ég mun ekki [PERSON_NAME] daginn [PERSON_NAME]" at bounding box center [1040, 656] width 317 height 29
click at [528, 367] on div "[DATE]" at bounding box center [500, 369] width 61 height 14
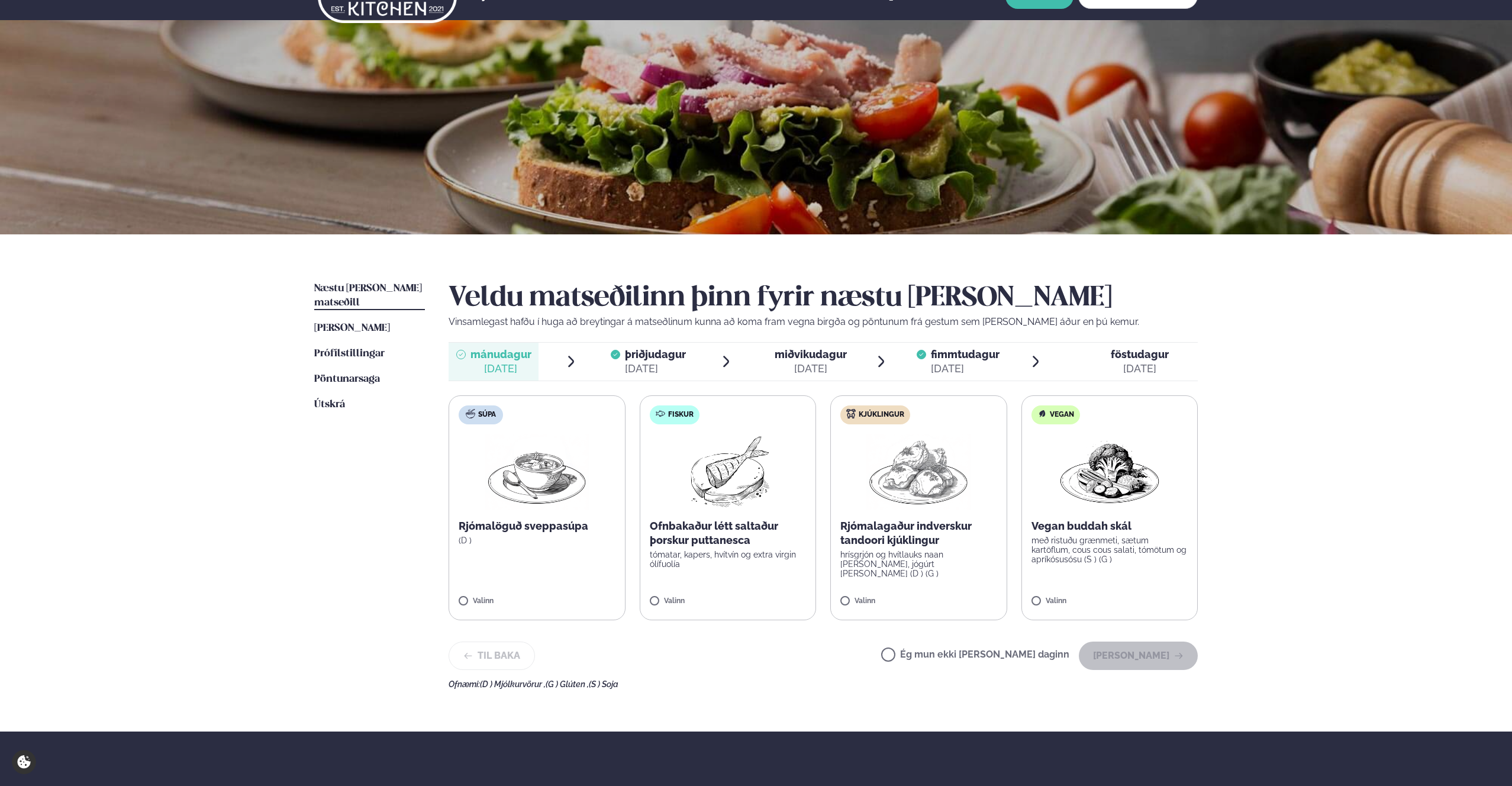
drag, startPoint x: 955, startPoint y: 655, endPoint x: 1008, endPoint y: 656, distance: 53.0
click at [769, 655] on label "Ég mun ekki [PERSON_NAME] daginn" at bounding box center [975, 655] width 188 height 12
click at [769, 655] on button "[PERSON_NAME]" at bounding box center [1138, 656] width 119 height 29
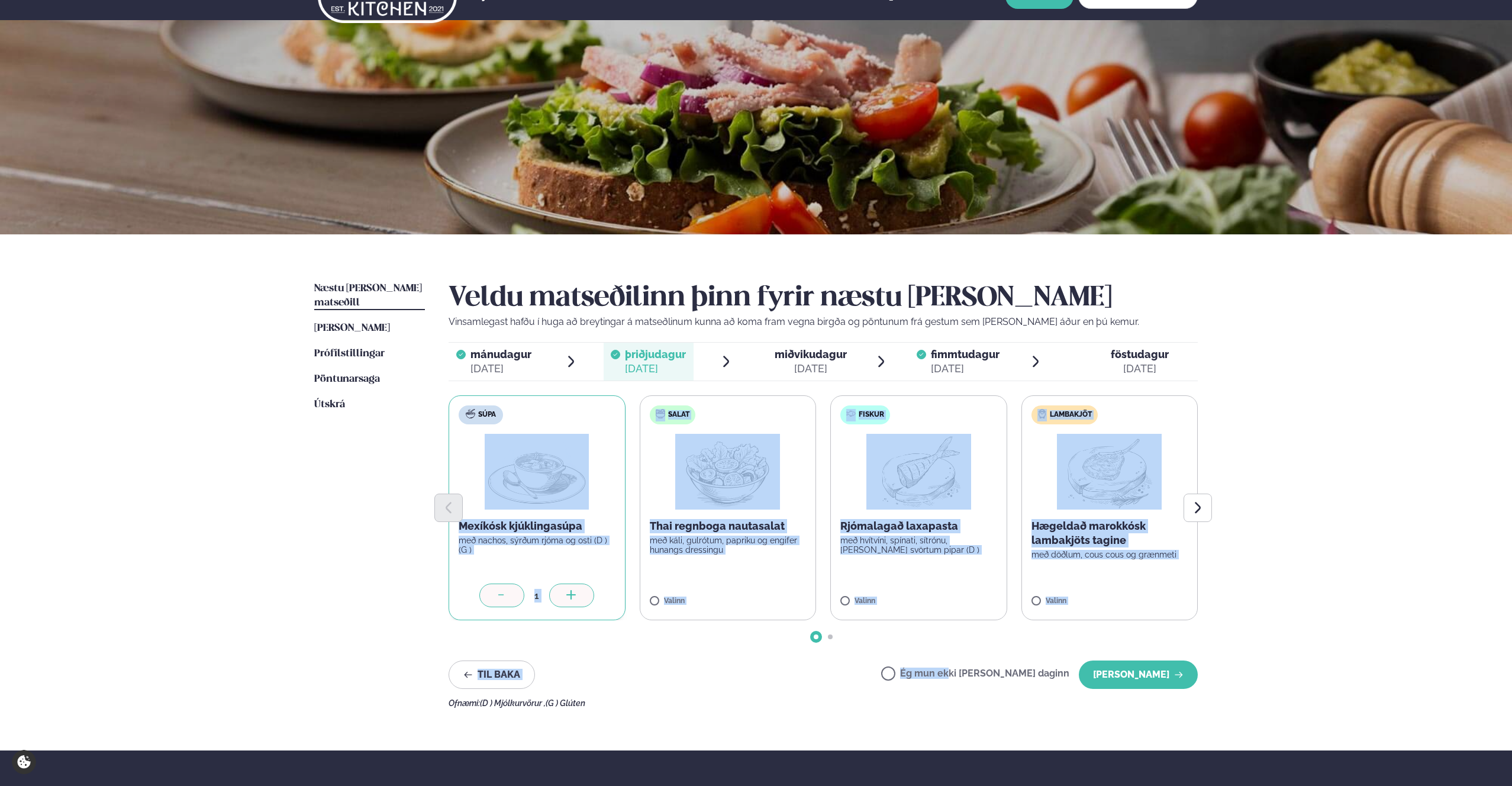
drag, startPoint x: 985, startPoint y: 670, endPoint x: 548, endPoint y: 500, distance: 468.9
click at [542, 492] on div "Veldu matseðilinn þinn fyrir næstu [PERSON_NAME] Vinsamlegast hafðu í huga að b…" at bounding box center [823, 495] width 749 height 426
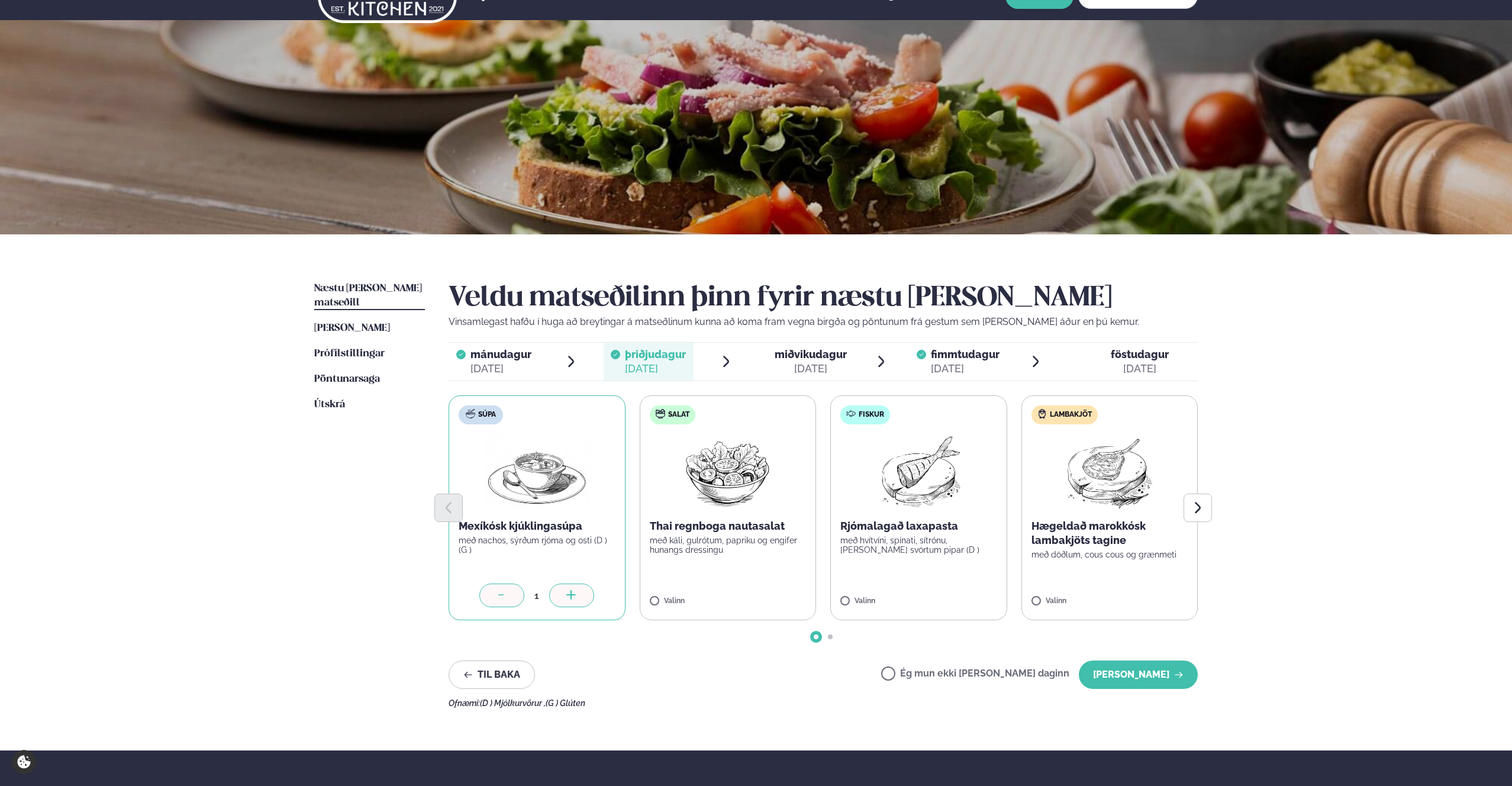
drag, startPoint x: 731, startPoint y: 740, endPoint x: 1074, endPoint y: 727, distance: 343.2
click at [740, 736] on div "Næstu [PERSON_NAME] matseðill Næsta vika [PERSON_NAME] matseðill [PERSON_NAME] …" at bounding box center [756, 492] width 955 height 516
click at [769, 675] on button "[PERSON_NAME]" at bounding box center [1138, 675] width 119 height 29
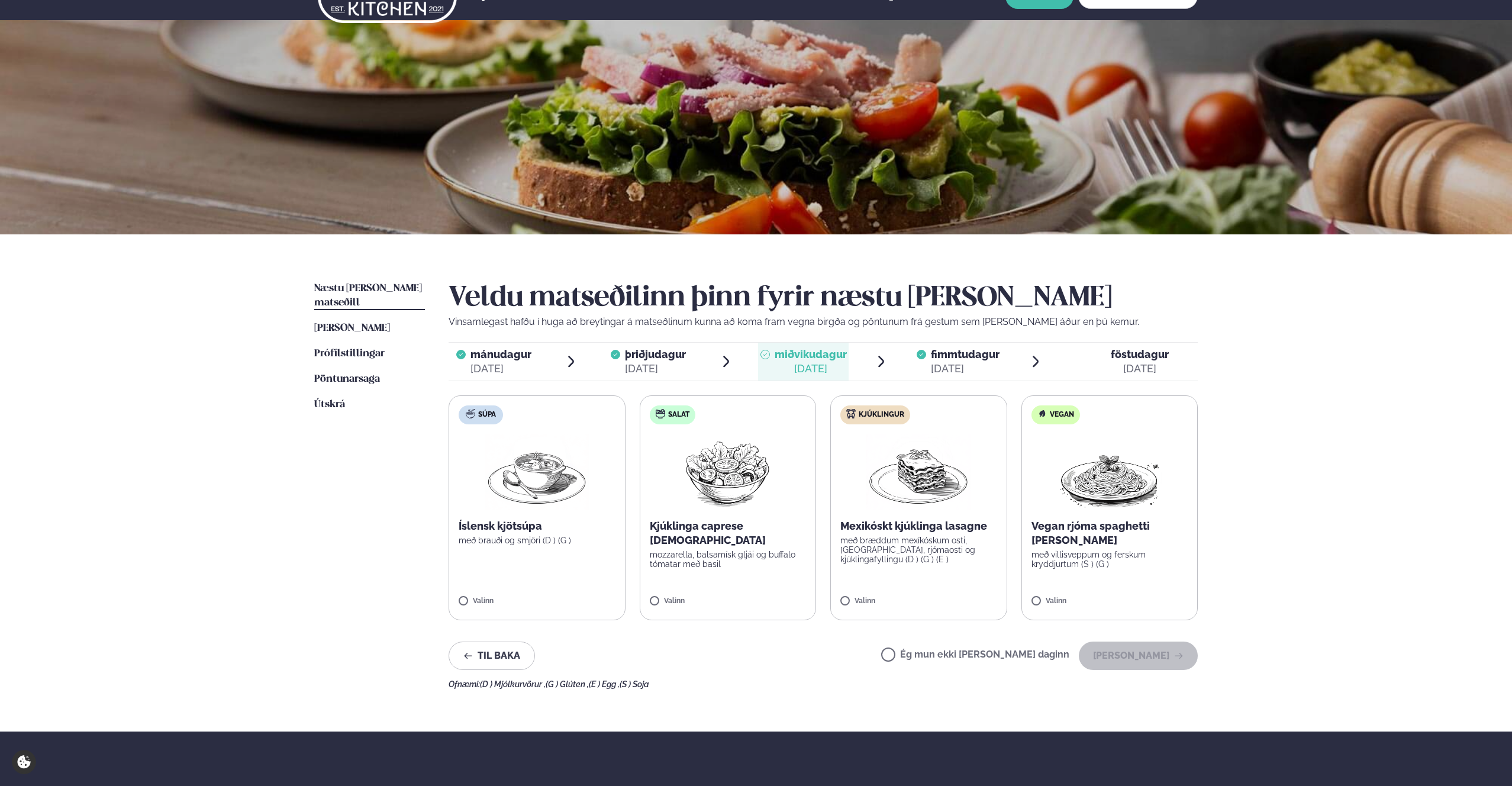
click at [769, 657] on label "Ég mun ekki [PERSON_NAME] daginn" at bounding box center [975, 655] width 188 height 12
click at [769, 655] on button "[PERSON_NAME]" at bounding box center [1138, 656] width 119 height 29
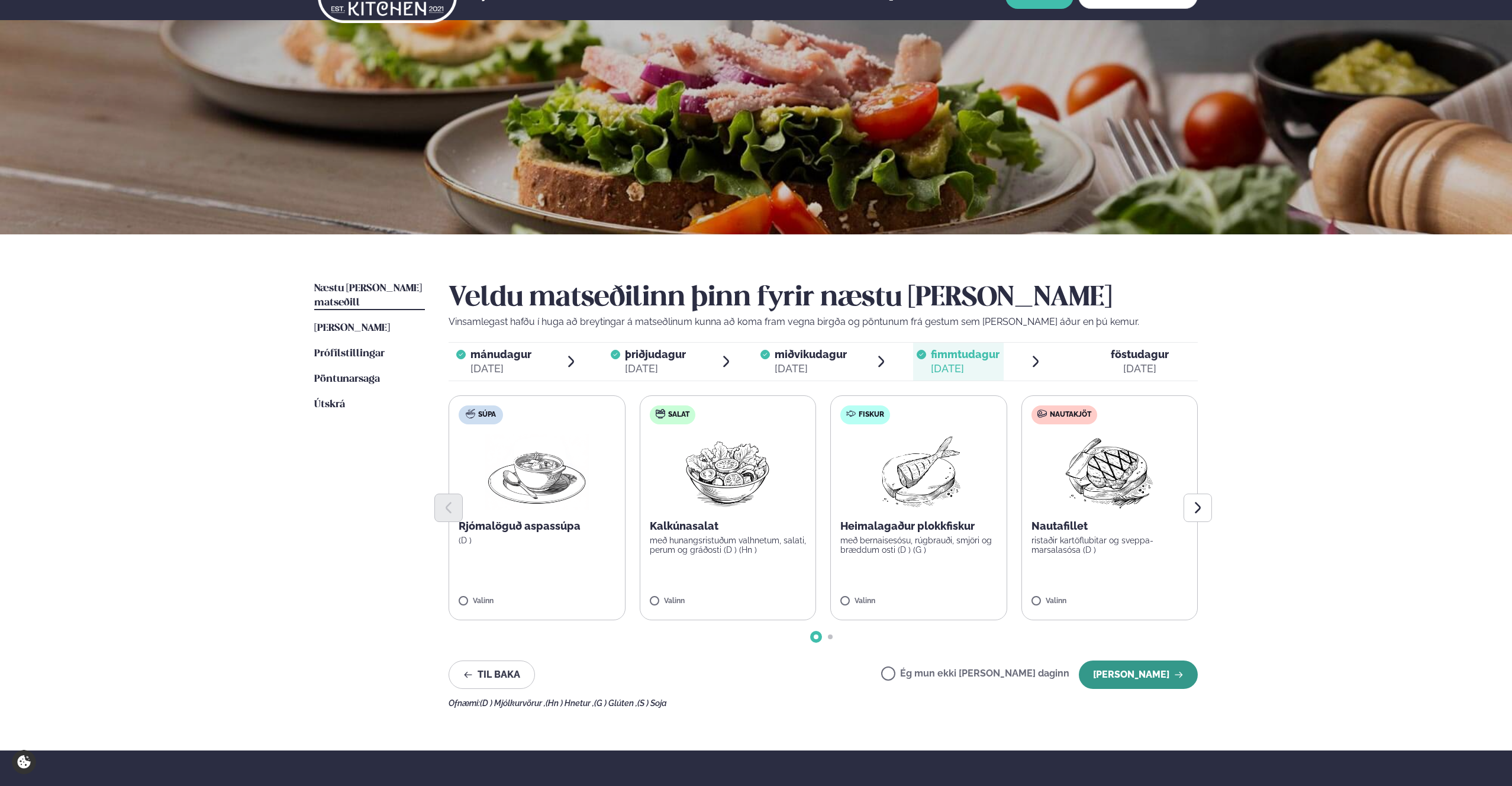
click at [769, 677] on button "[PERSON_NAME]" at bounding box center [1138, 675] width 119 height 29
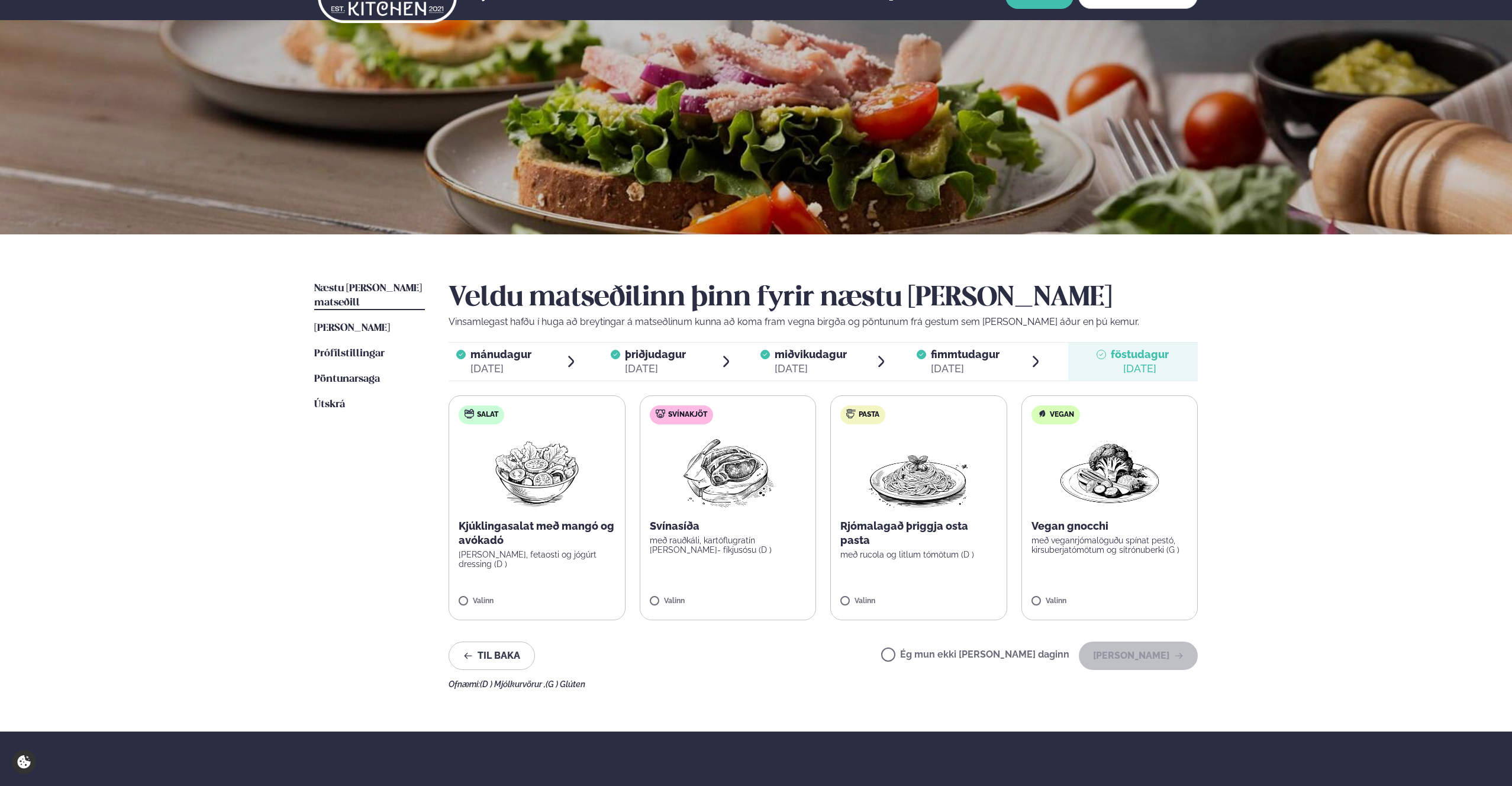
drag, startPoint x: 1034, startPoint y: 660, endPoint x: 1041, endPoint y: 660, distance: 7.0
click at [769, 660] on label "Ég mun ekki [PERSON_NAME] daginn" at bounding box center [975, 655] width 188 height 12
click at [769, 663] on button "[PERSON_NAME]" at bounding box center [1138, 656] width 119 height 29
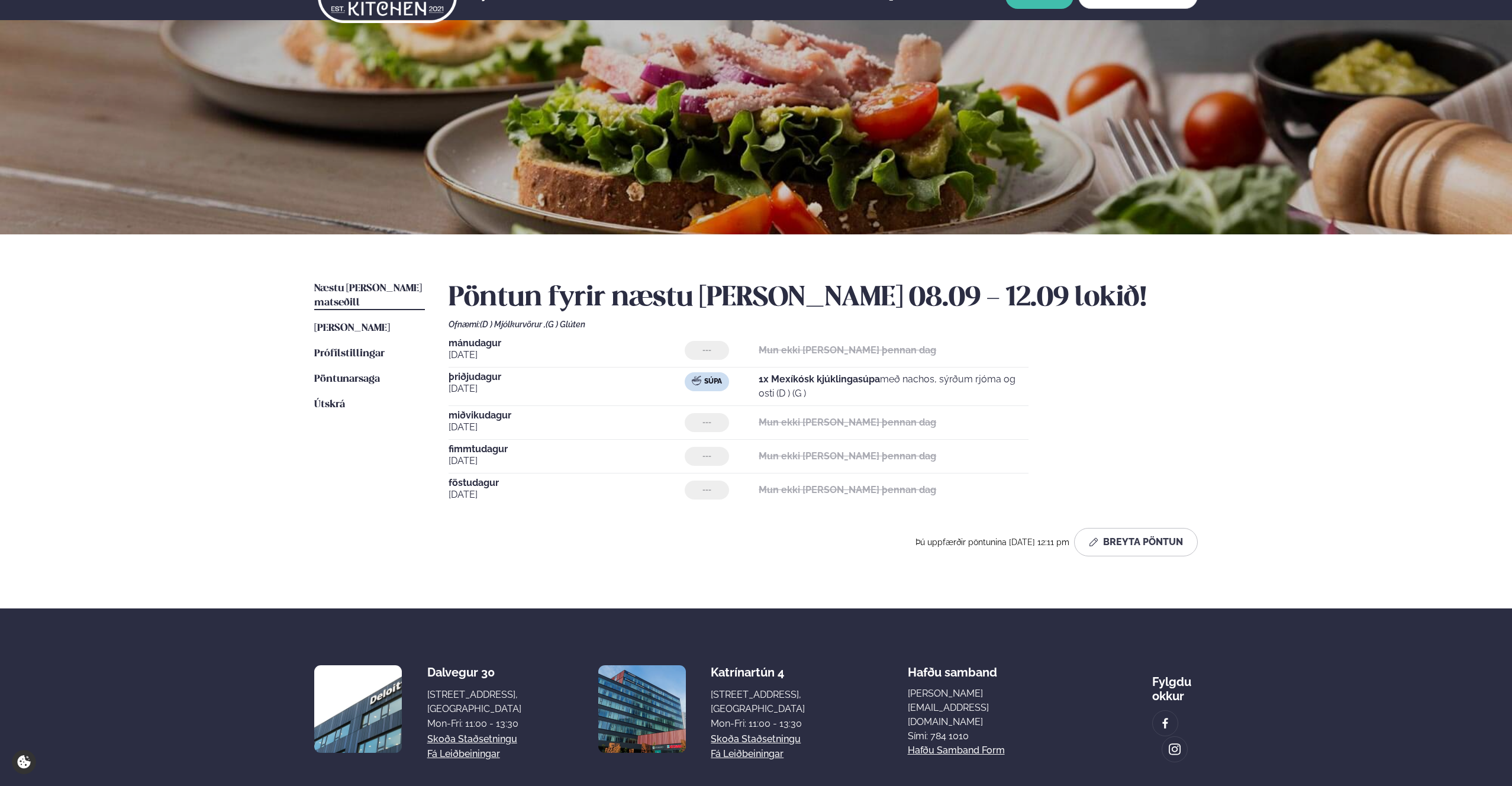
click at [769, 368] on div "Næstu [PERSON_NAME] matseðill Næsta vika [PERSON_NAME] matseðill [PERSON_NAME] …" at bounding box center [756, 421] width 955 height 374
